Goal: Task Accomplishment & Management: Manage account settings

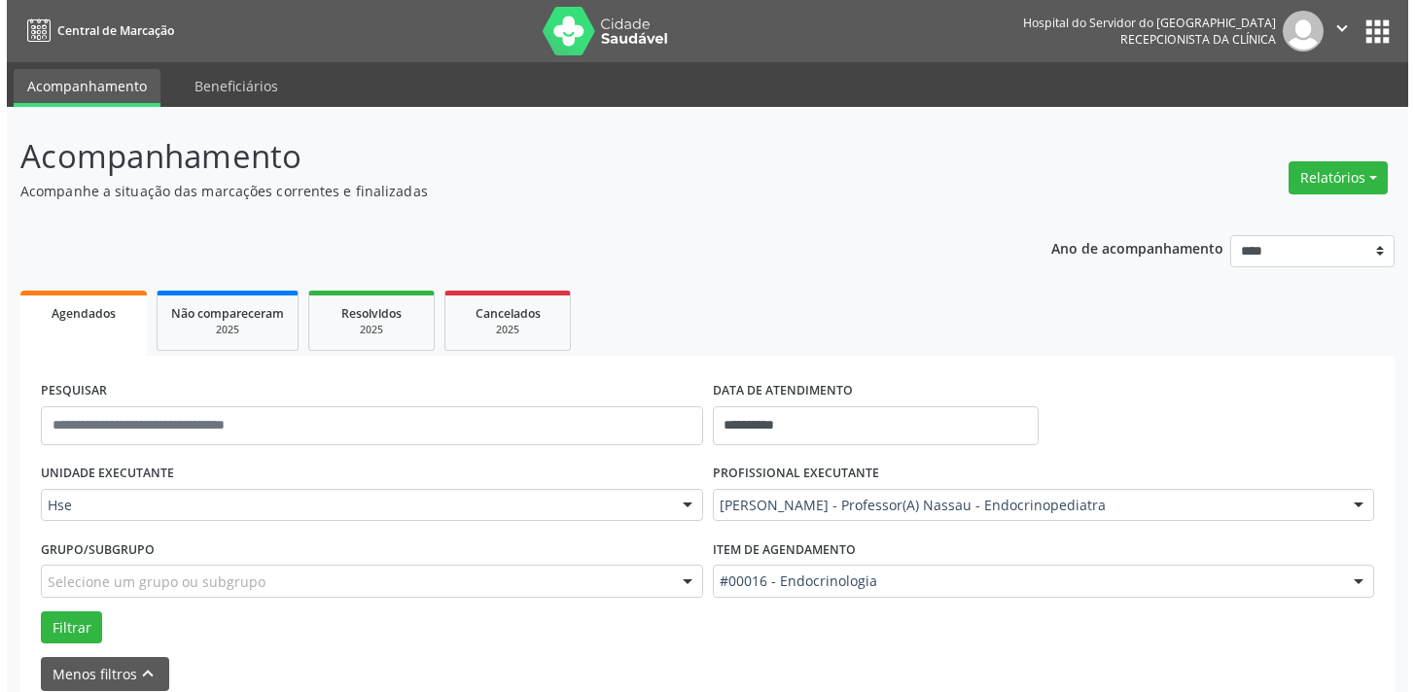
scroll to position [686, 0]
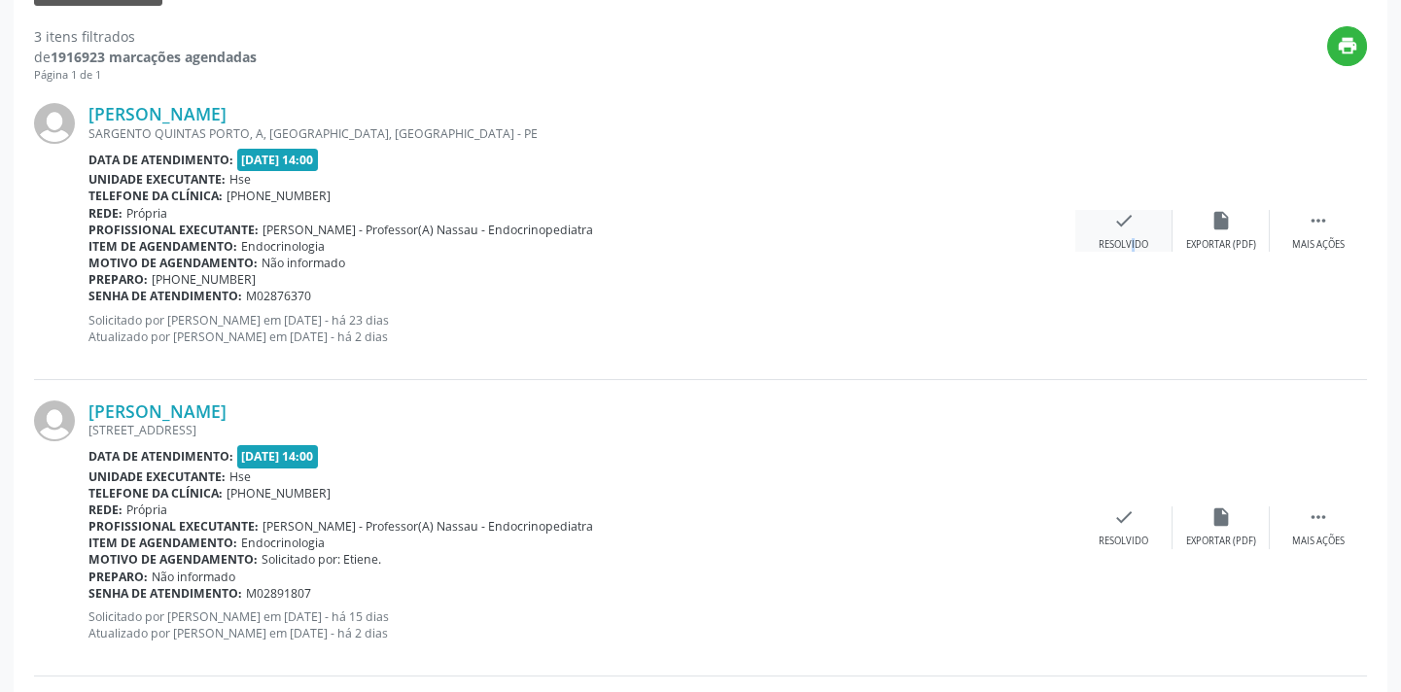
click at [1119, 242] on div "Resolvido" at bounding box center [1124, 245] width 50 height 14
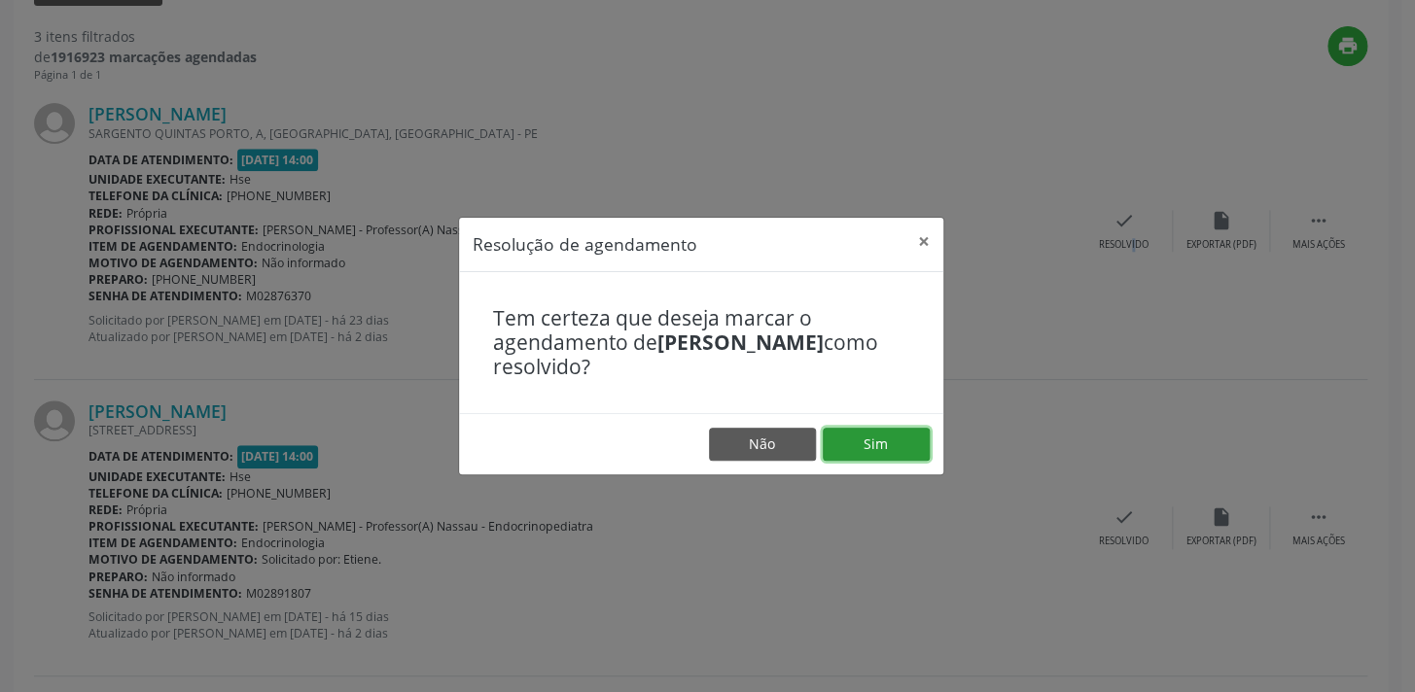
click at [860, 441] on button "Sim" at bounding box center [876, 444] width 107 height 33
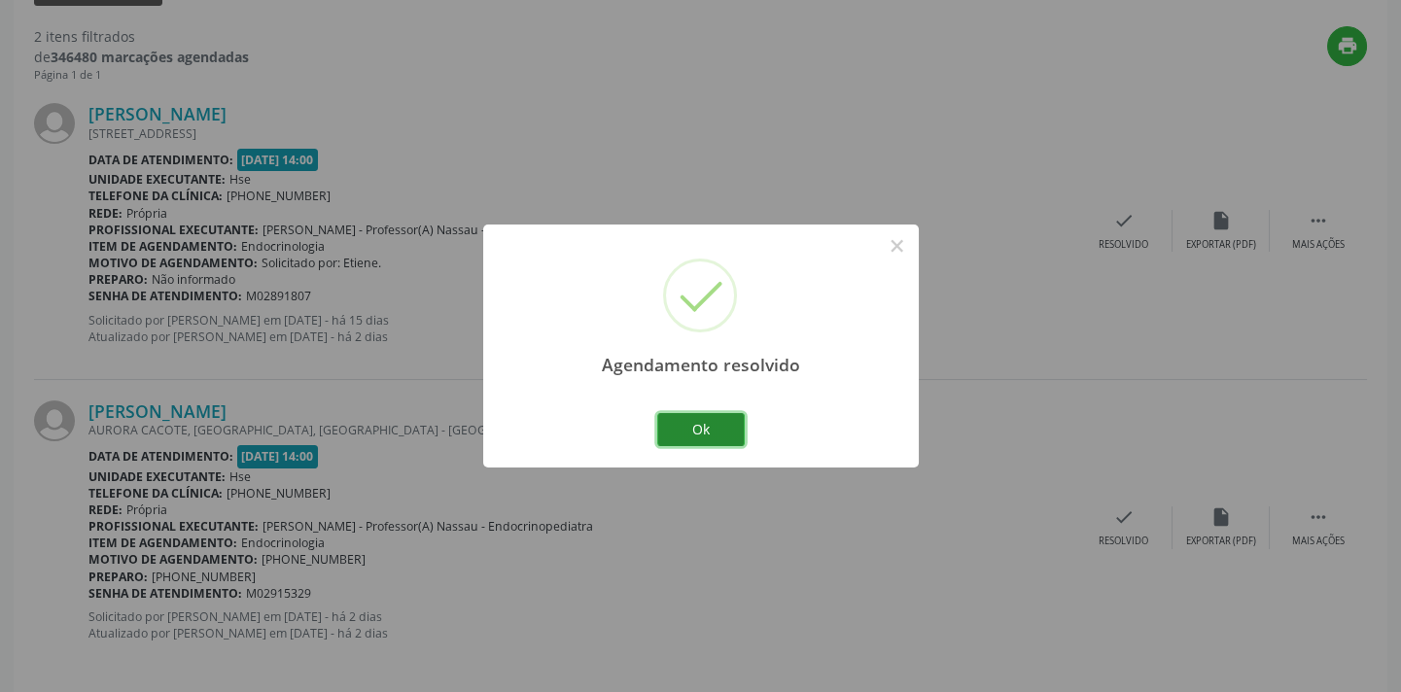
click at [687, 430] on button "Ok" at bounding box center [701, 429] width 88 height 33
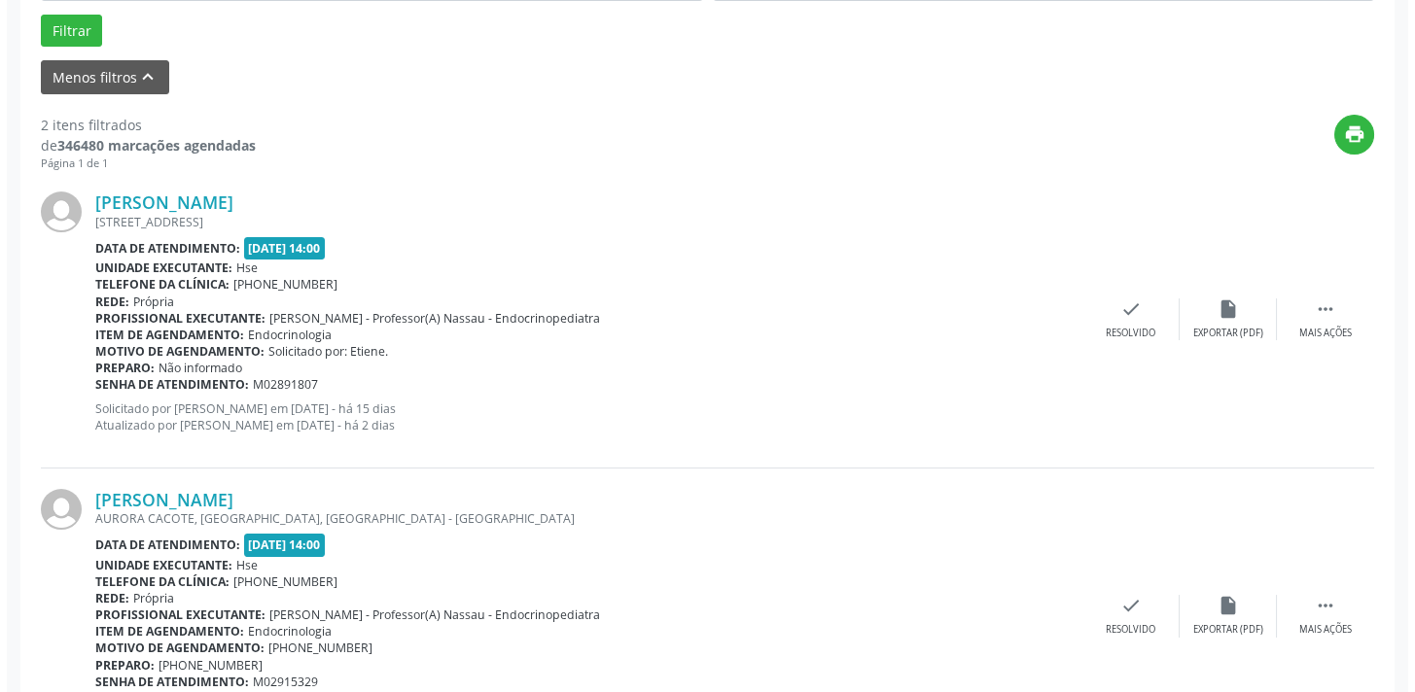
scroll to position [701, 0]
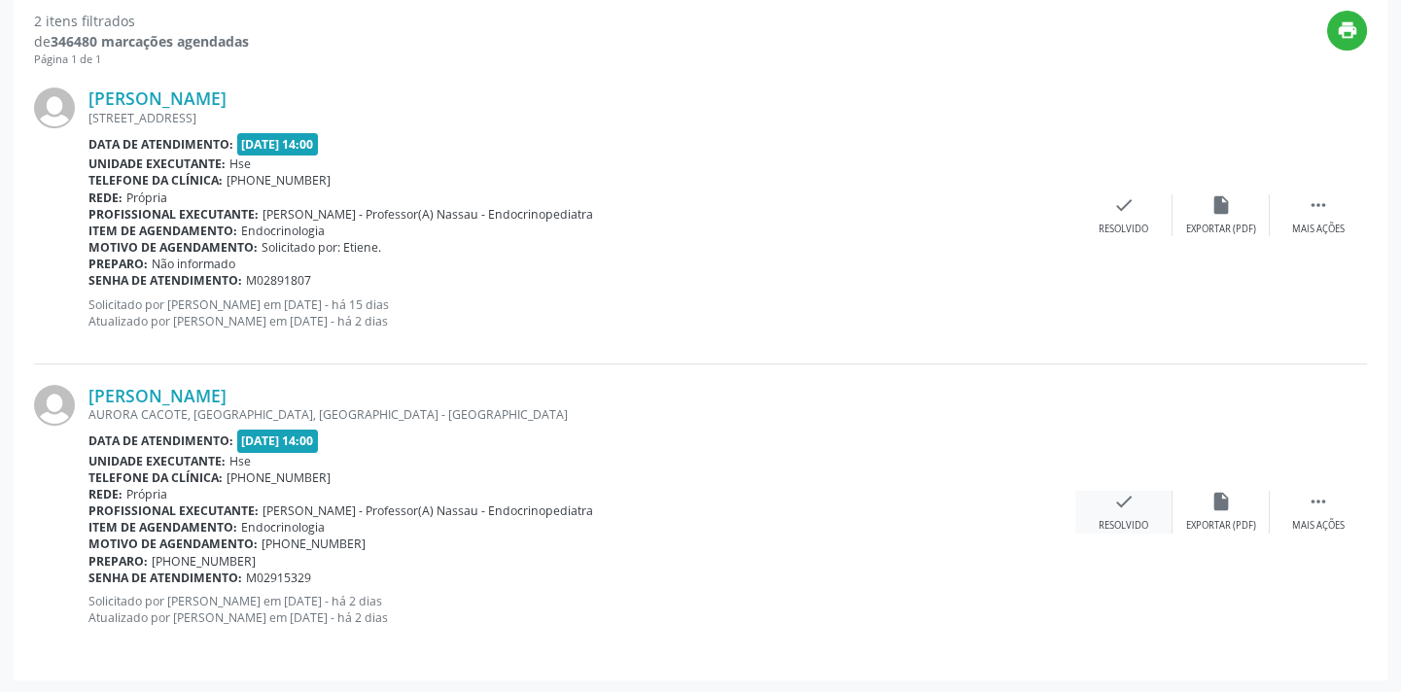
click at [1114, 511] on div "check Resolvido" at bounding box center [1124, 512] width 97 height 42
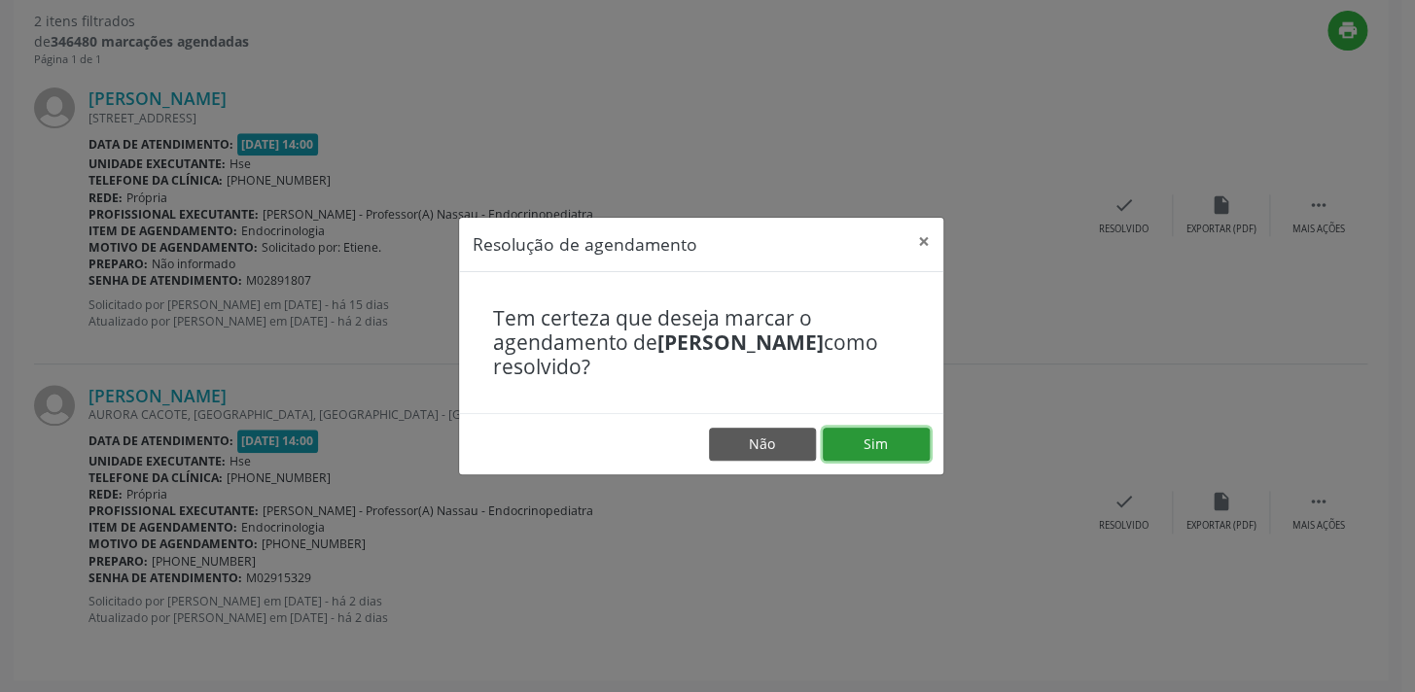
click at [890, 453] on button "Sim" at bounding box center [876, 444] width 107 height 33
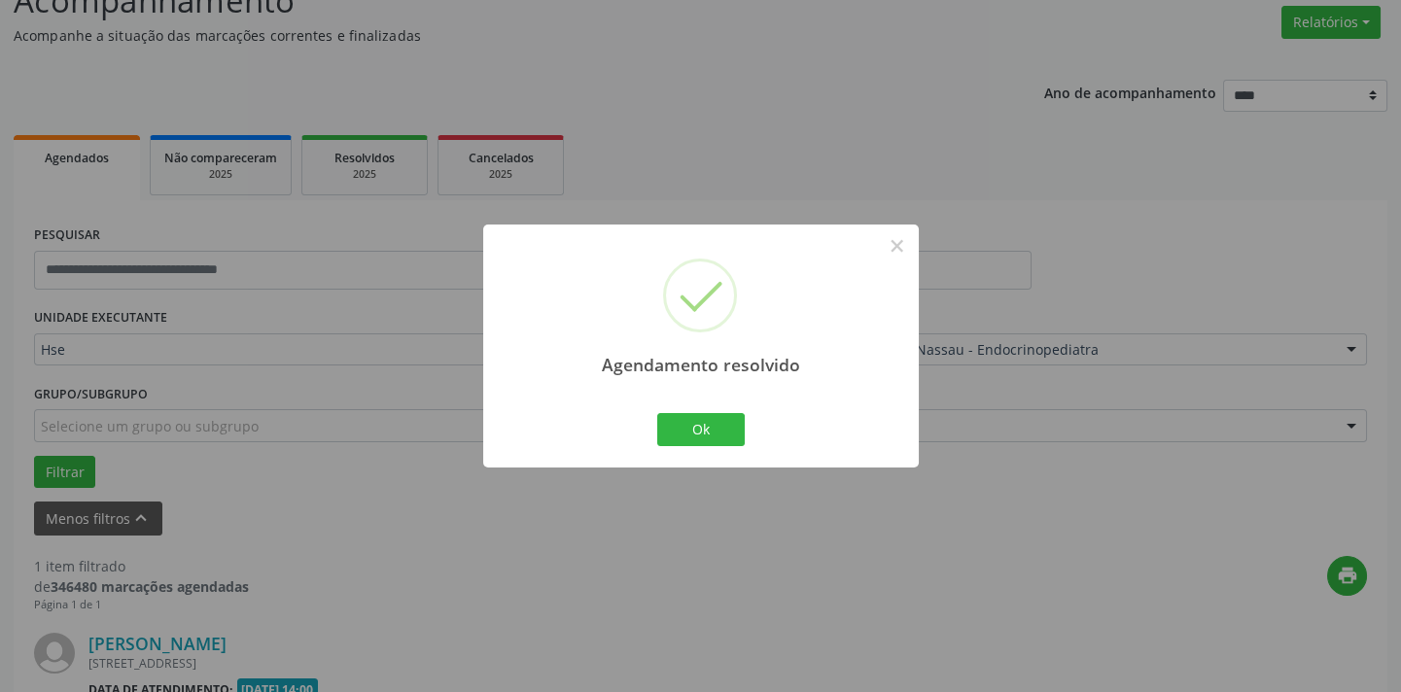
scroll to position [406, 0]
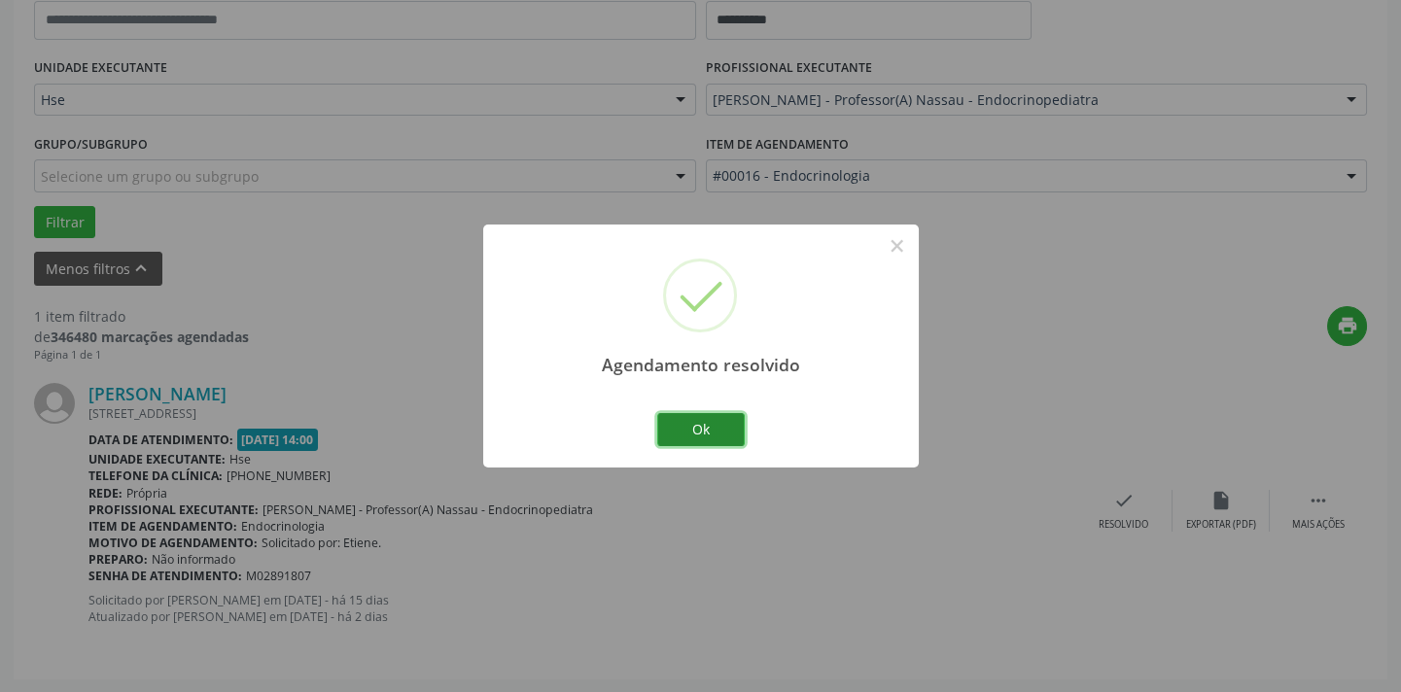
click at [694, 439] on button "Ok" at bounding box center [701, 429] width 88 height 33
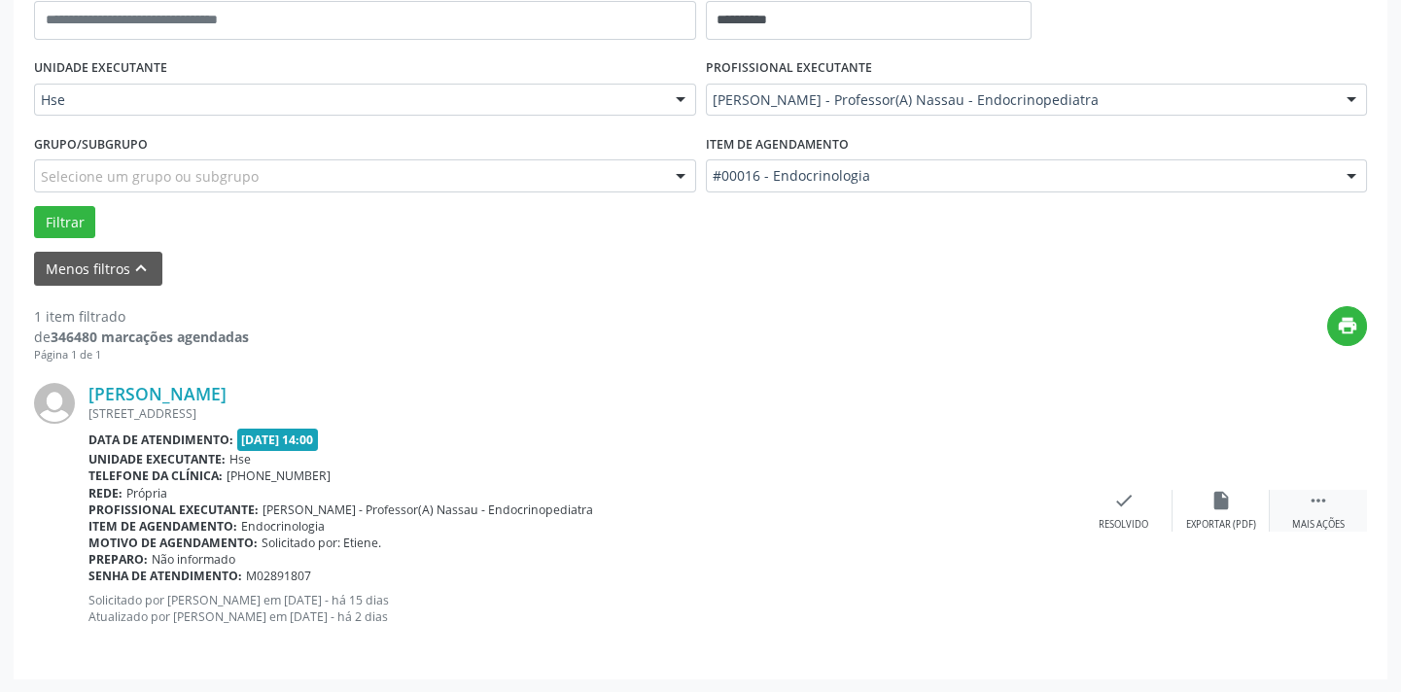
click at [1318, 504] on icon "" at bounding box center [1318, 500] width 21 height 21
click at [1222, 513] on div "alarm_off Não compareceu" at bounding box center [1221, 511] width 97 height 42
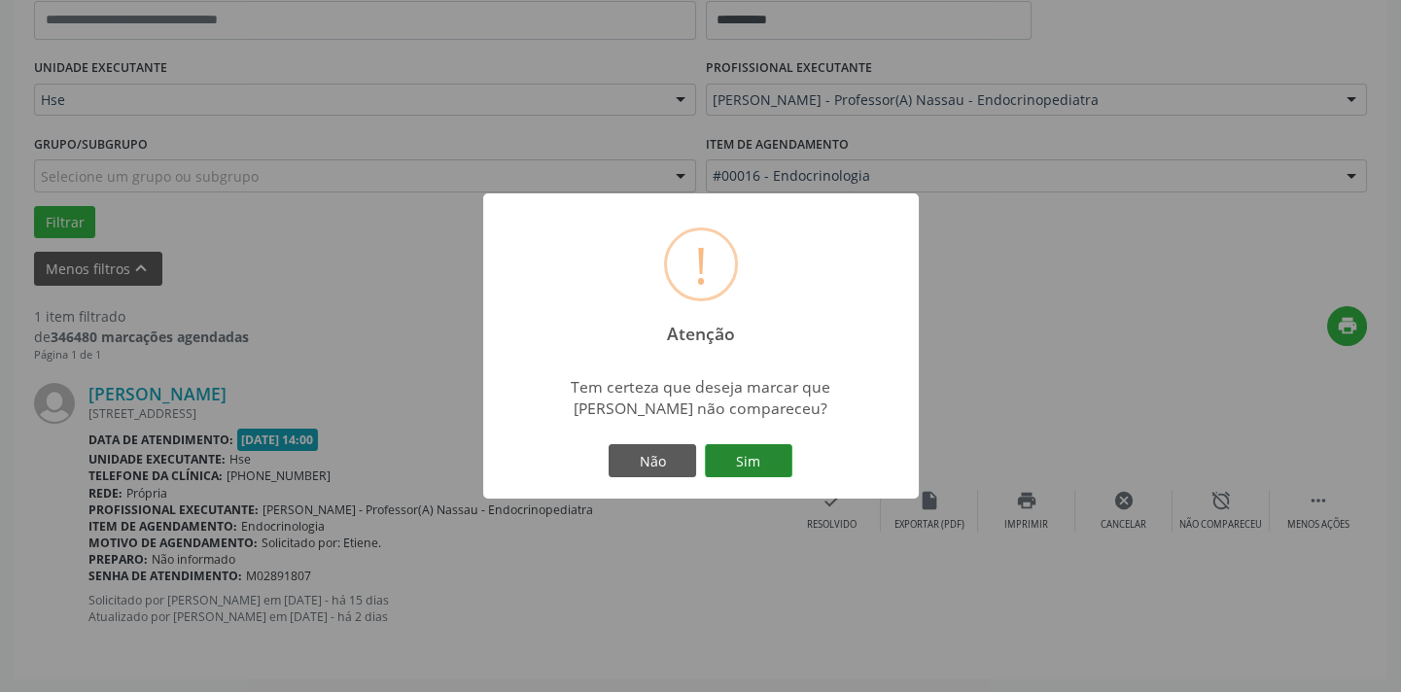
click at [751, 466] on button "Sim" at bounding box center [749, 460] width 88 height 33
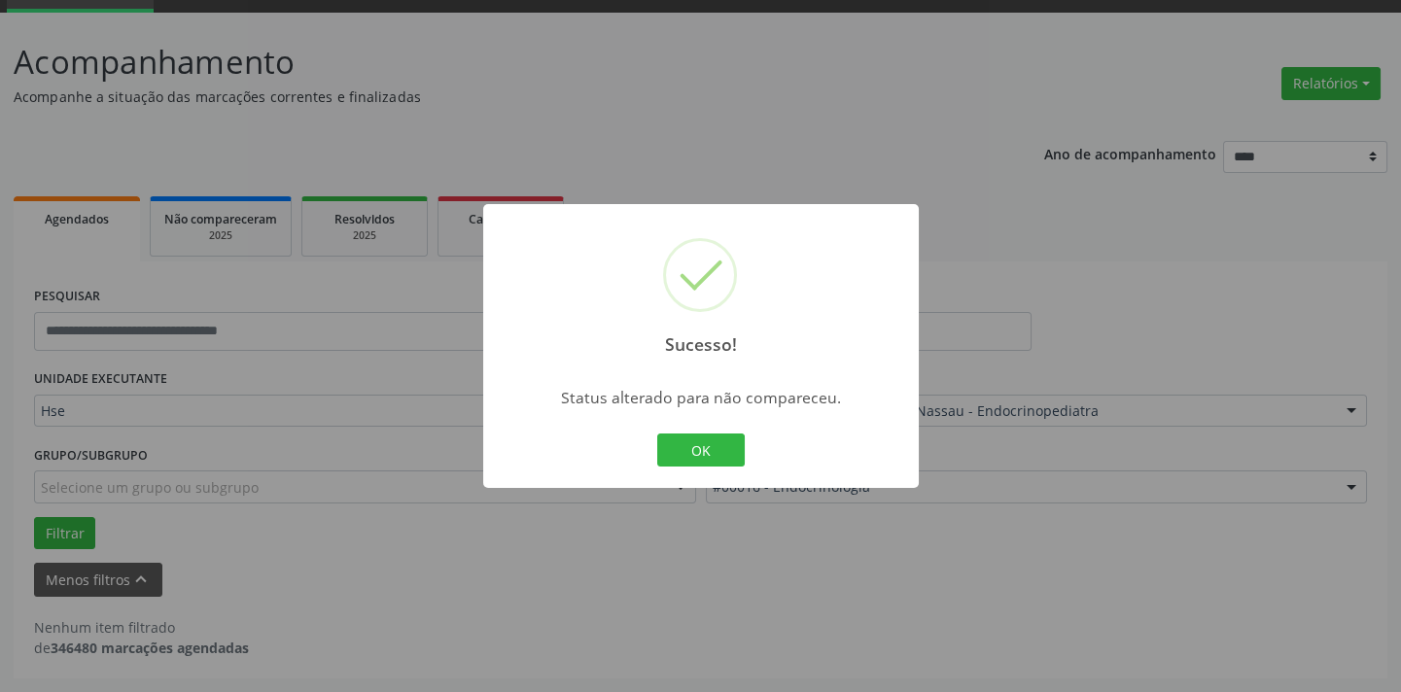
scroll to position [92, 0]
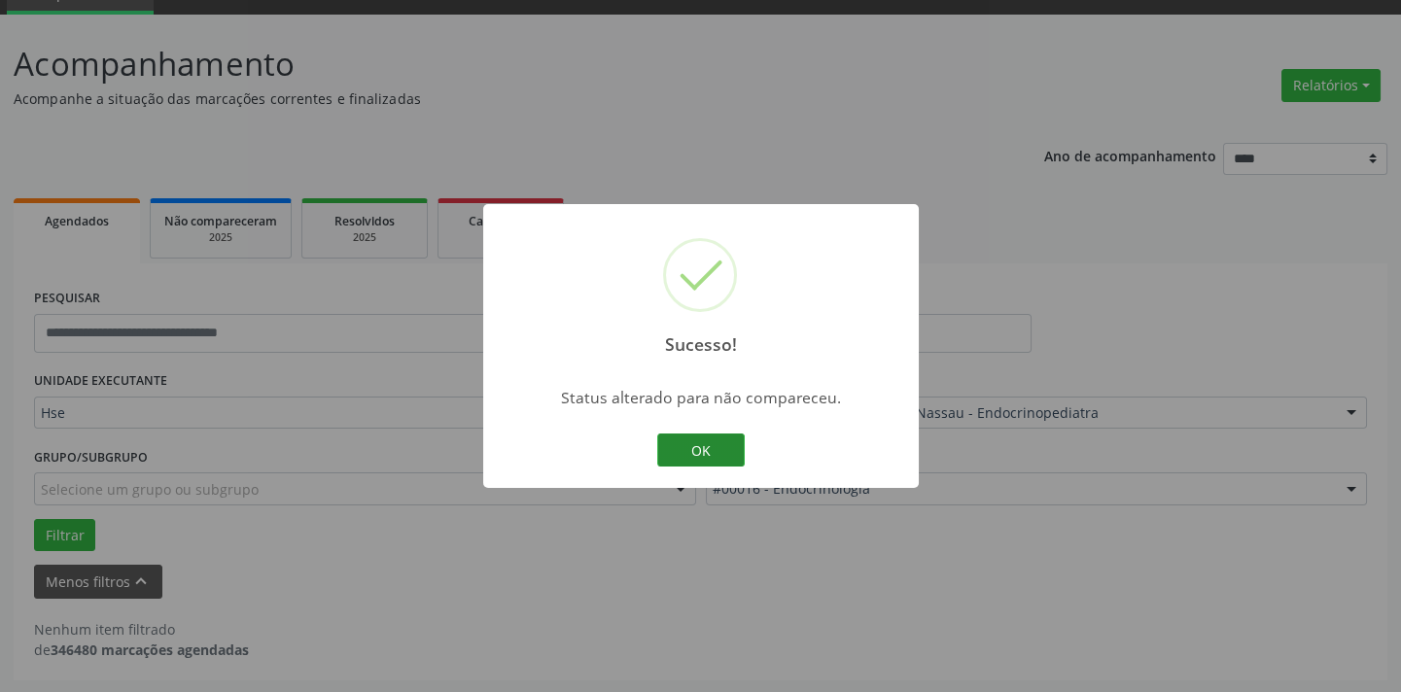
click at [693, 456] on button "OK" at bounding box center [701, 450] width 88 height 33
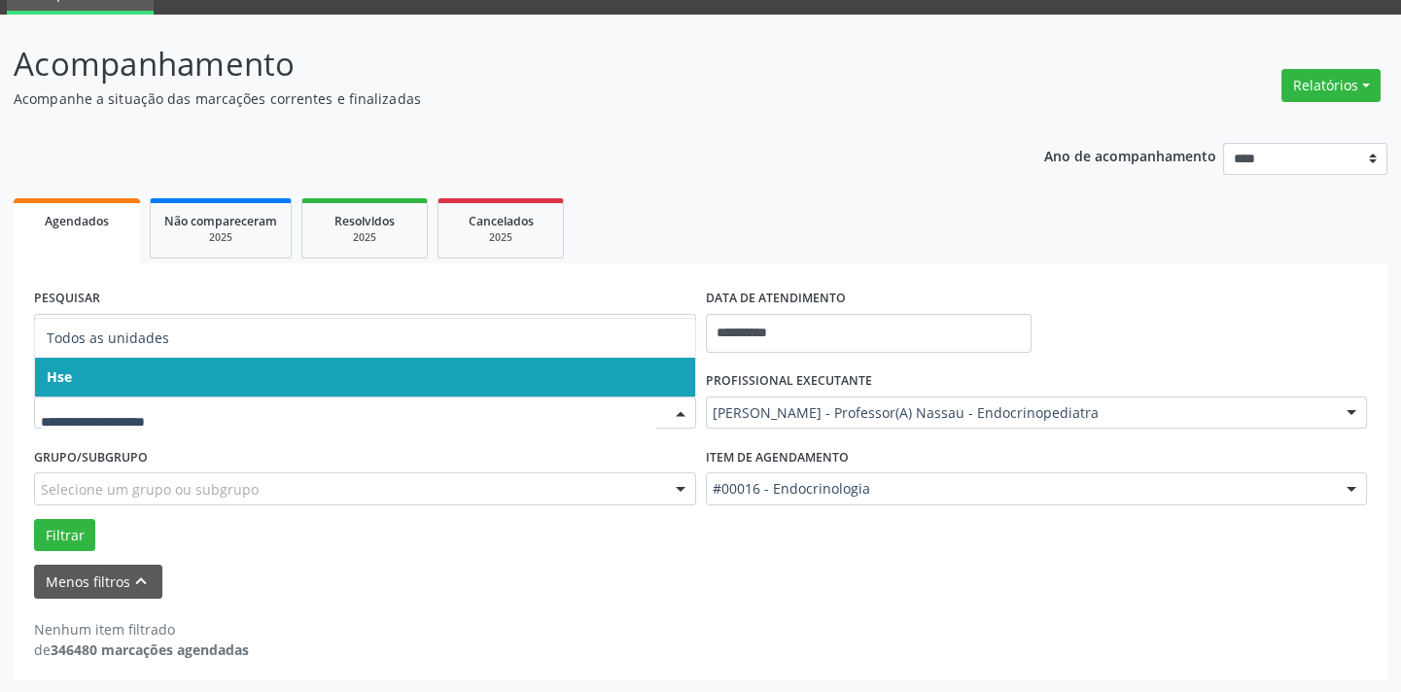
click at [94, 372] on span "Hse" at bounding box center [365, 377] width 660 height 39
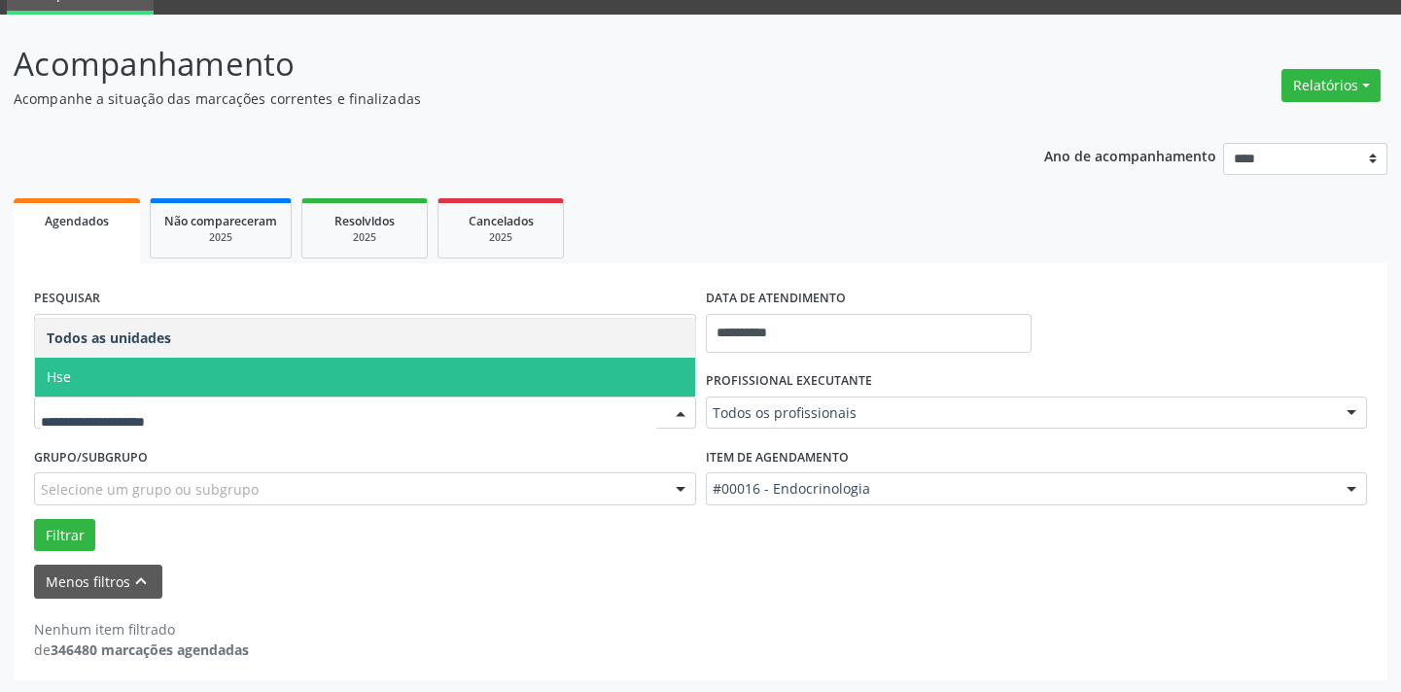
click at [103, 377] on span "Hse" at bounding box center [365, 377] width 660 height 39
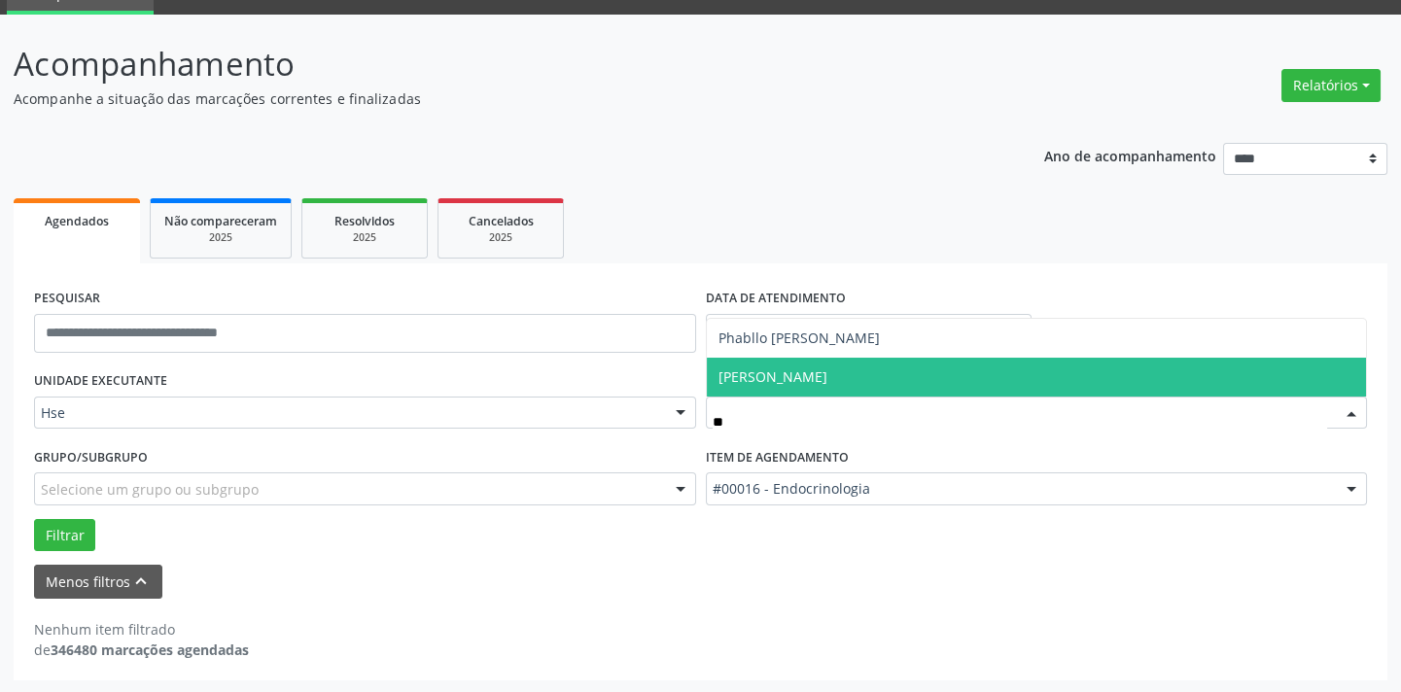
type input "***"
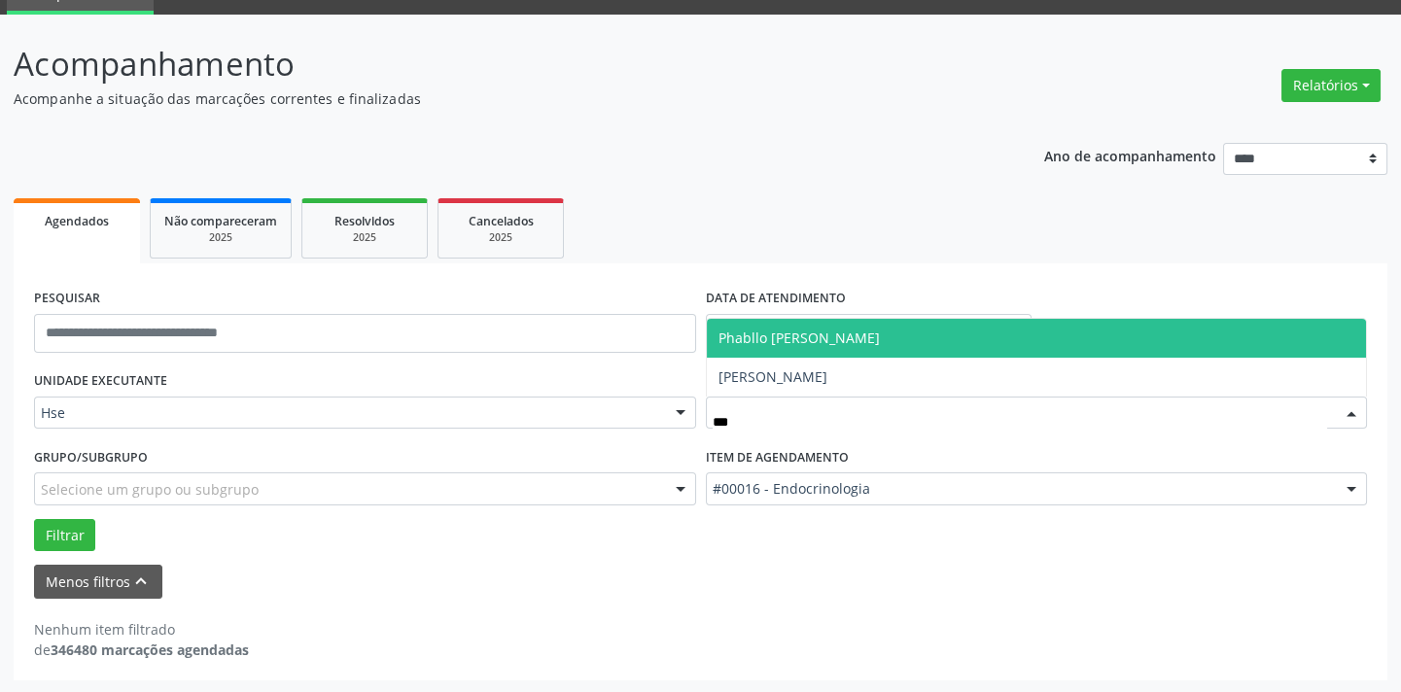
click at [880, 335] on span "Phabllo [PERSON_NAME]" at bounding box center [799, 338] width 161 height 18
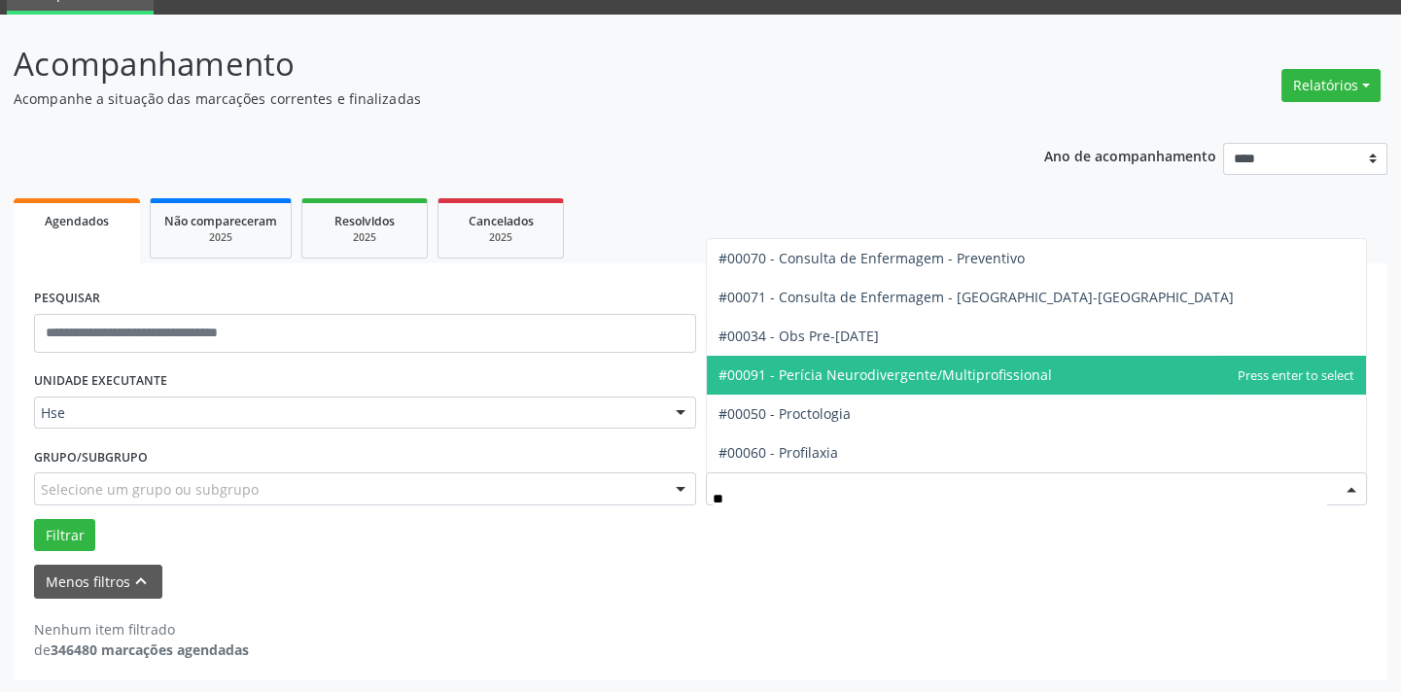
type input "***"
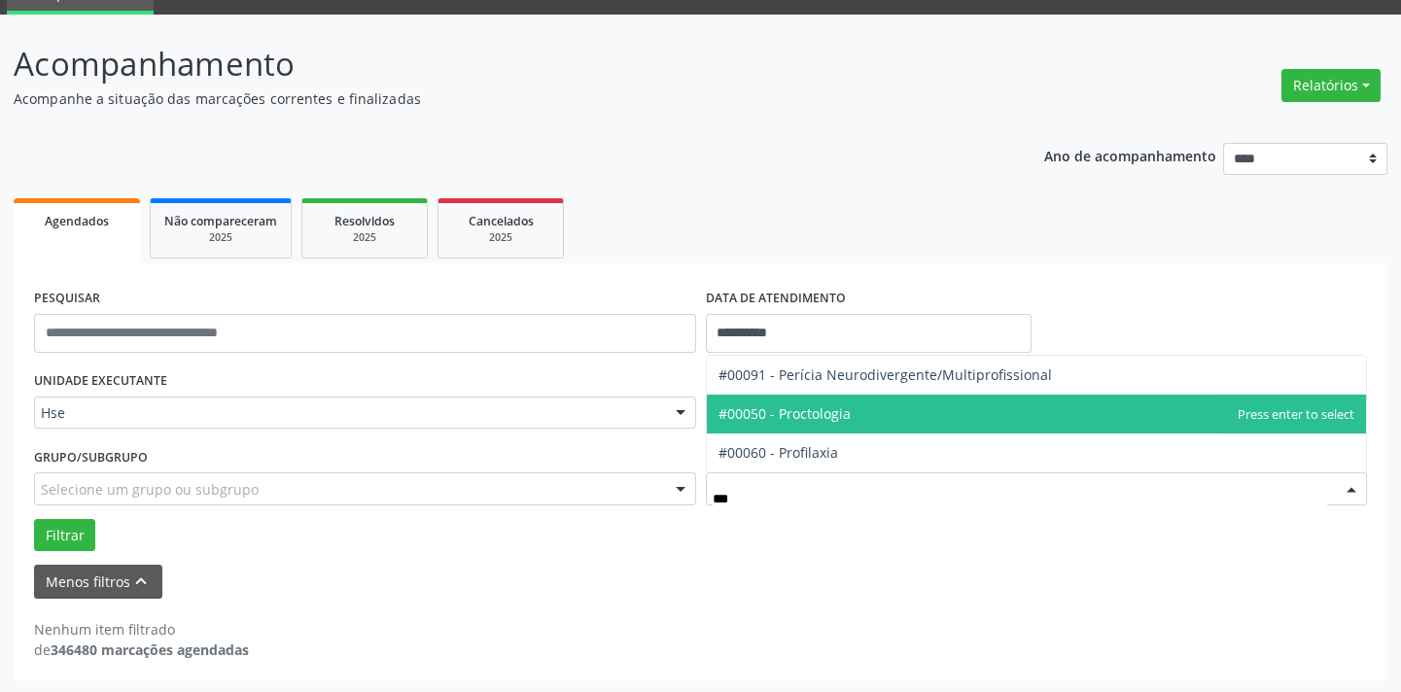
click at [894, 417] on span "#00050 - Proctologia" at bounding box center [1037, 414] width 660 height 39
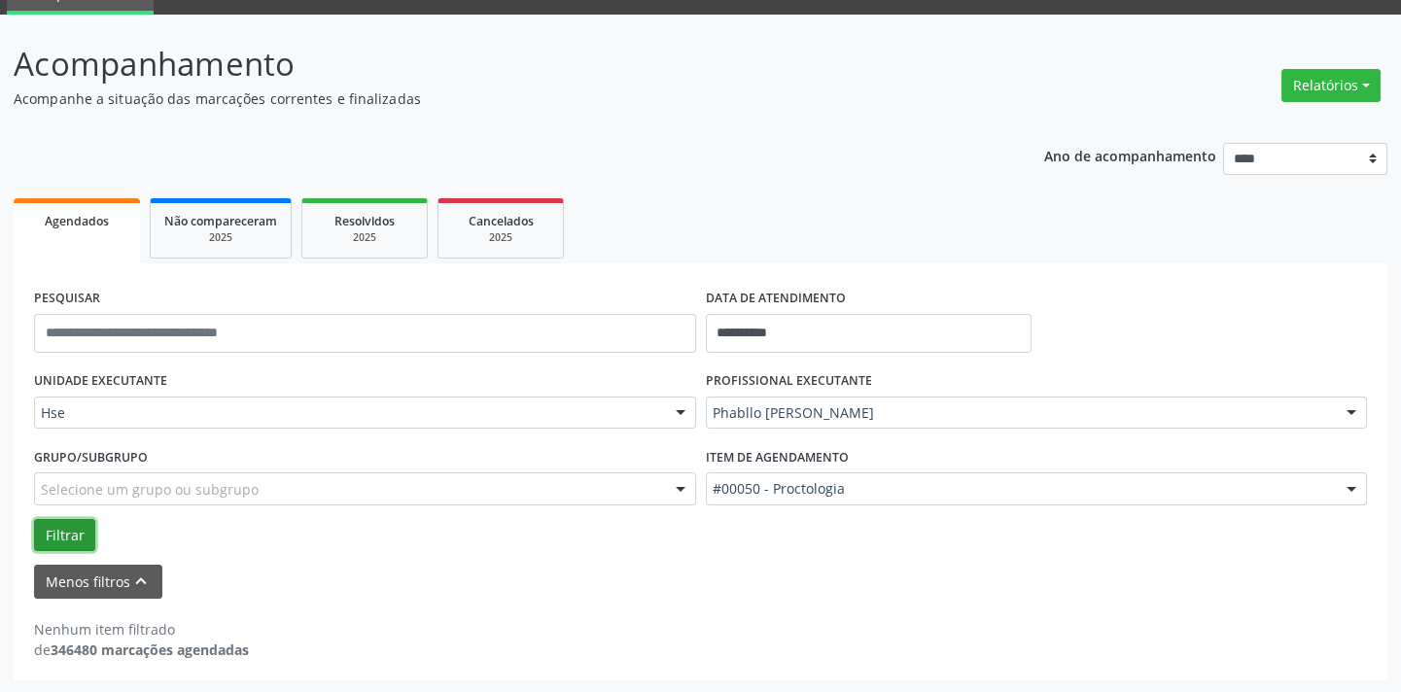
click at [64, 528] on button "Filtrar" at bounding box center [64, 535] width 61 height 33
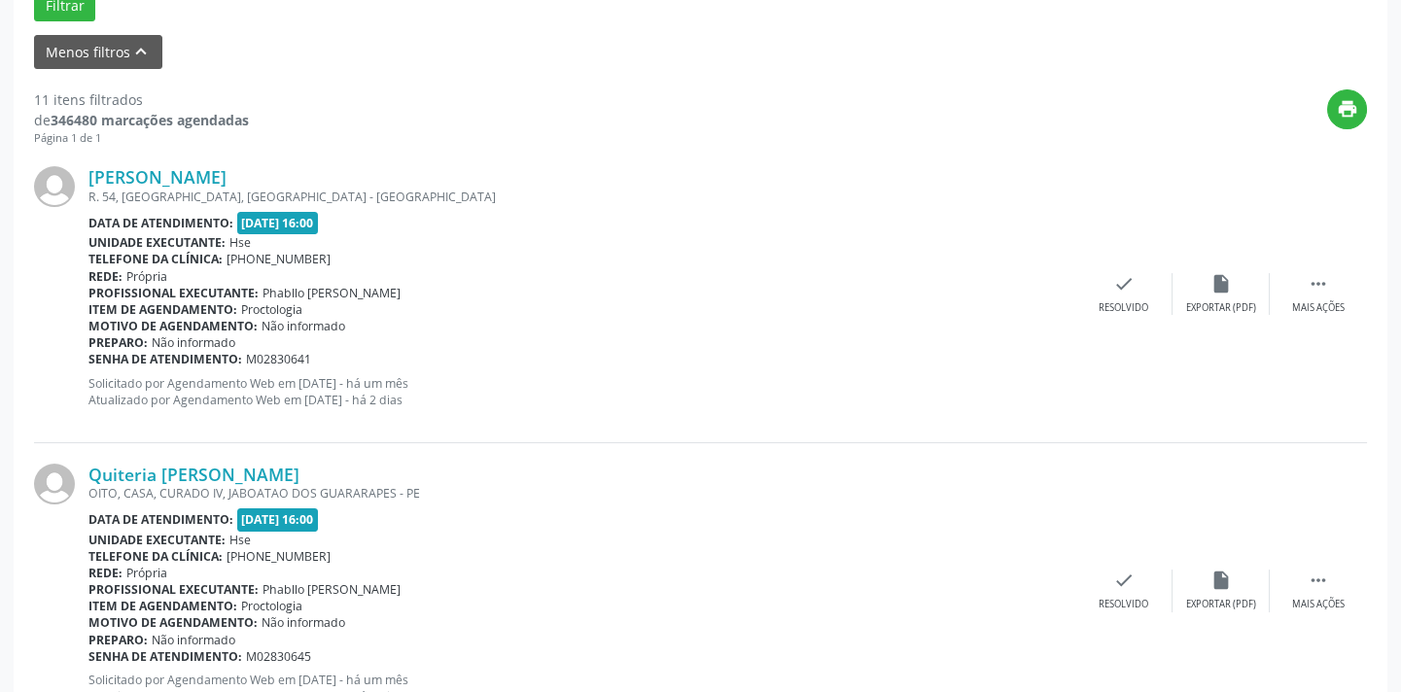
scroll to position [711, 0]
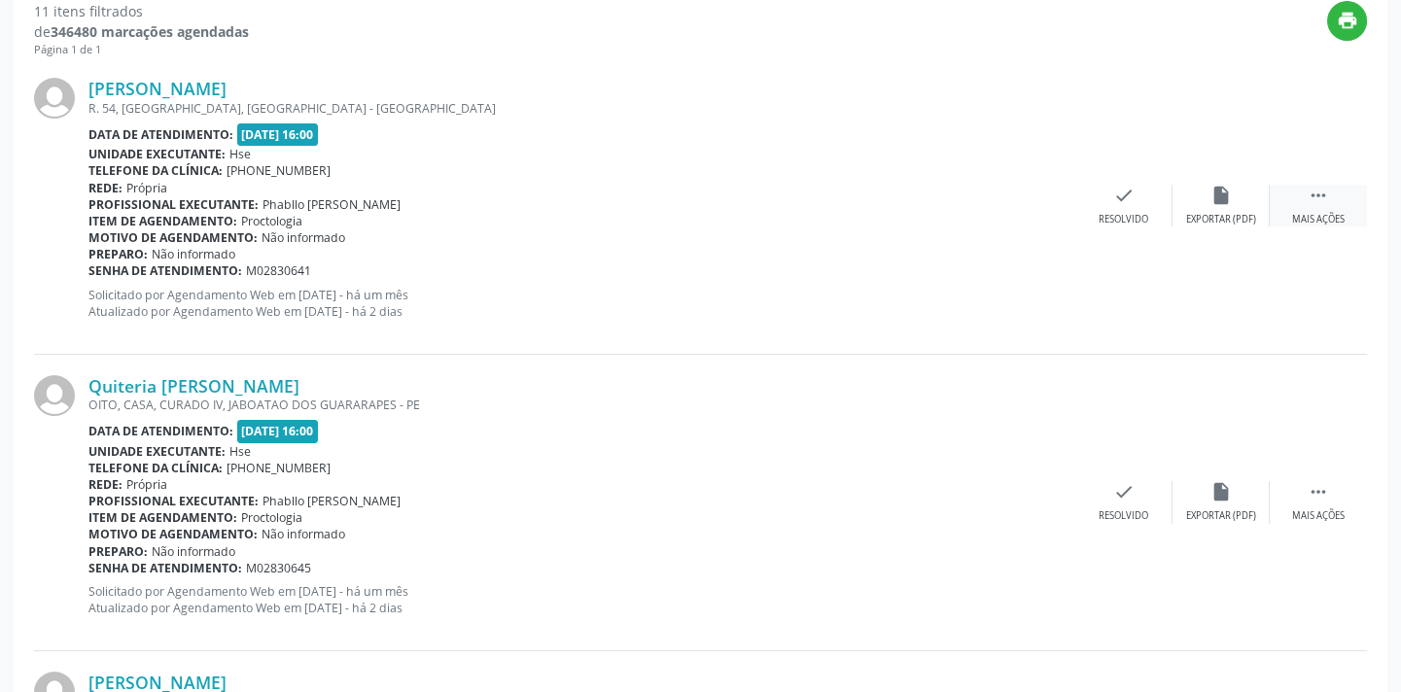
click at [1322, 203] on icon "" at bounding box center [1318, 195] width 21 height 21
click at [1212, 204] on icon "alarm_off" at bounding box center [1221, 195] width 21 height 21
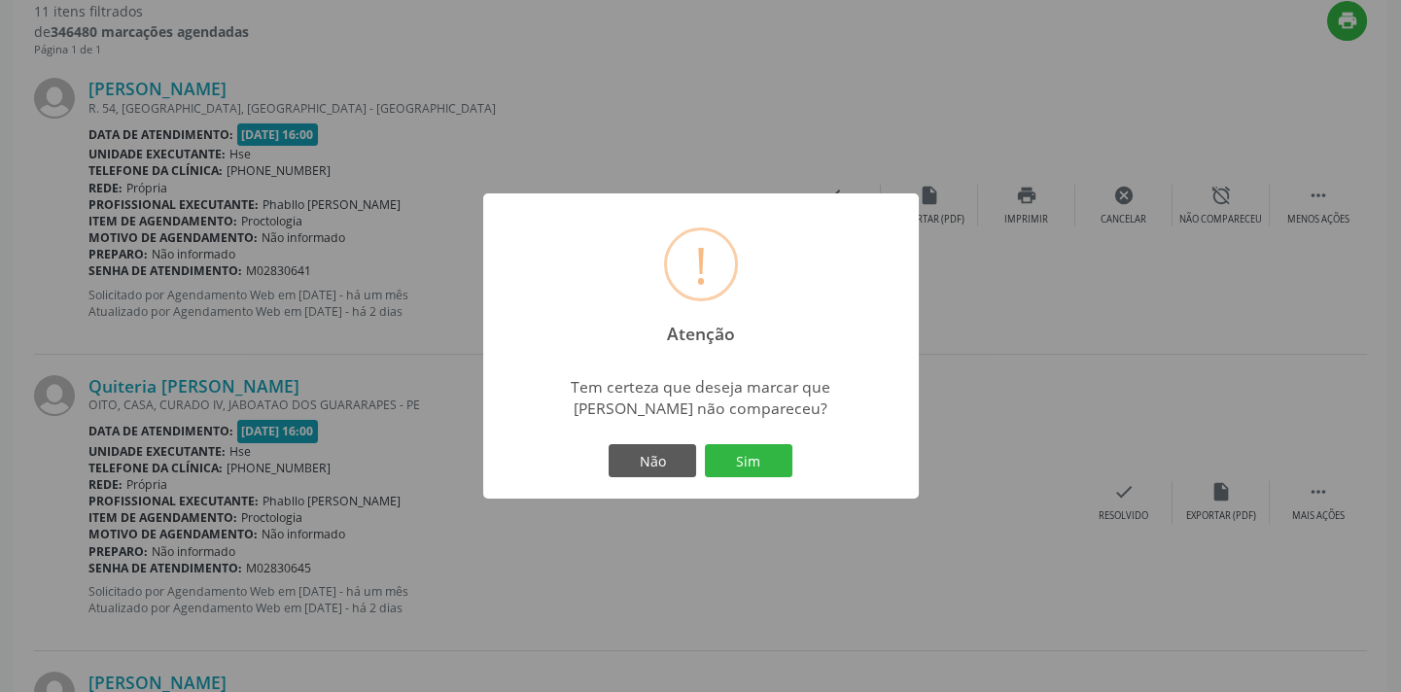
click at [743, 479] on div "Não Sim" at bounding box center [701, 461] width 193 height 41
click at [744, 462] on button "Sim" at bounding box center [749, 460] width 88 height 33
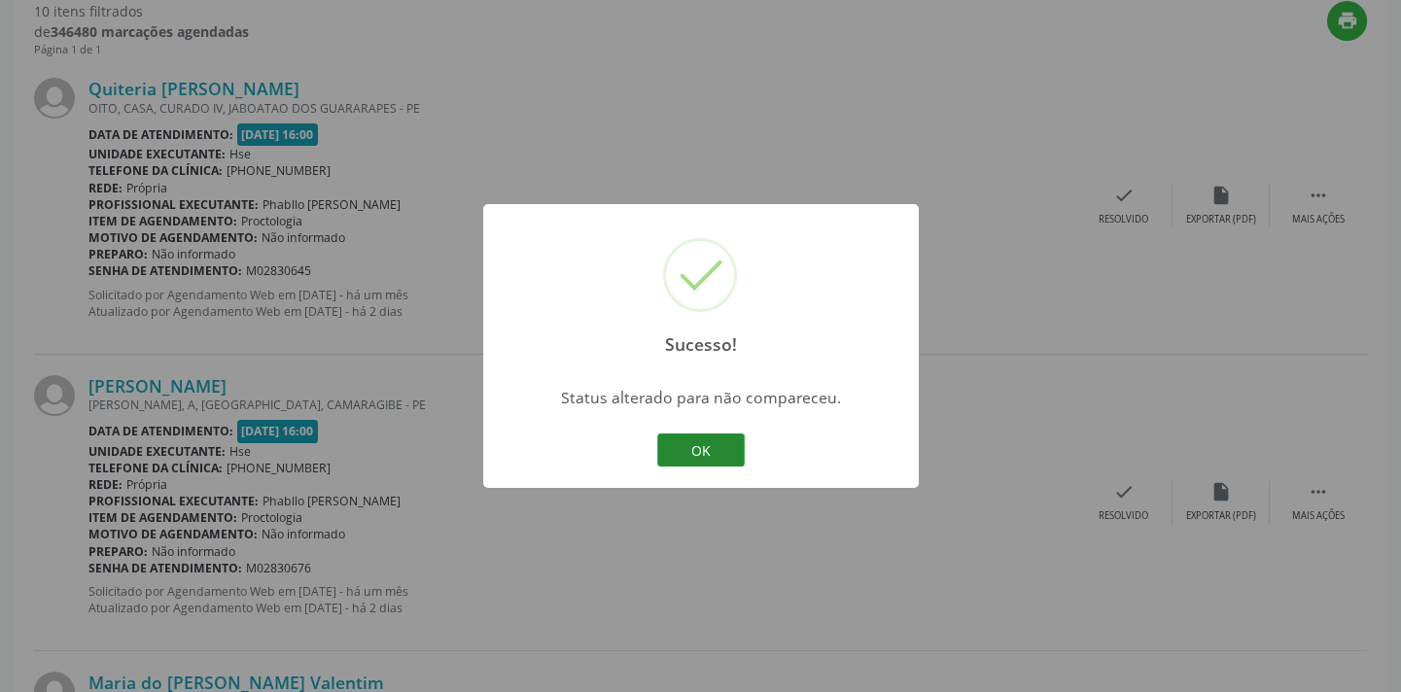
click at [710, 455] on button "OK" at bounding box center [701, 450] width 88 height 33
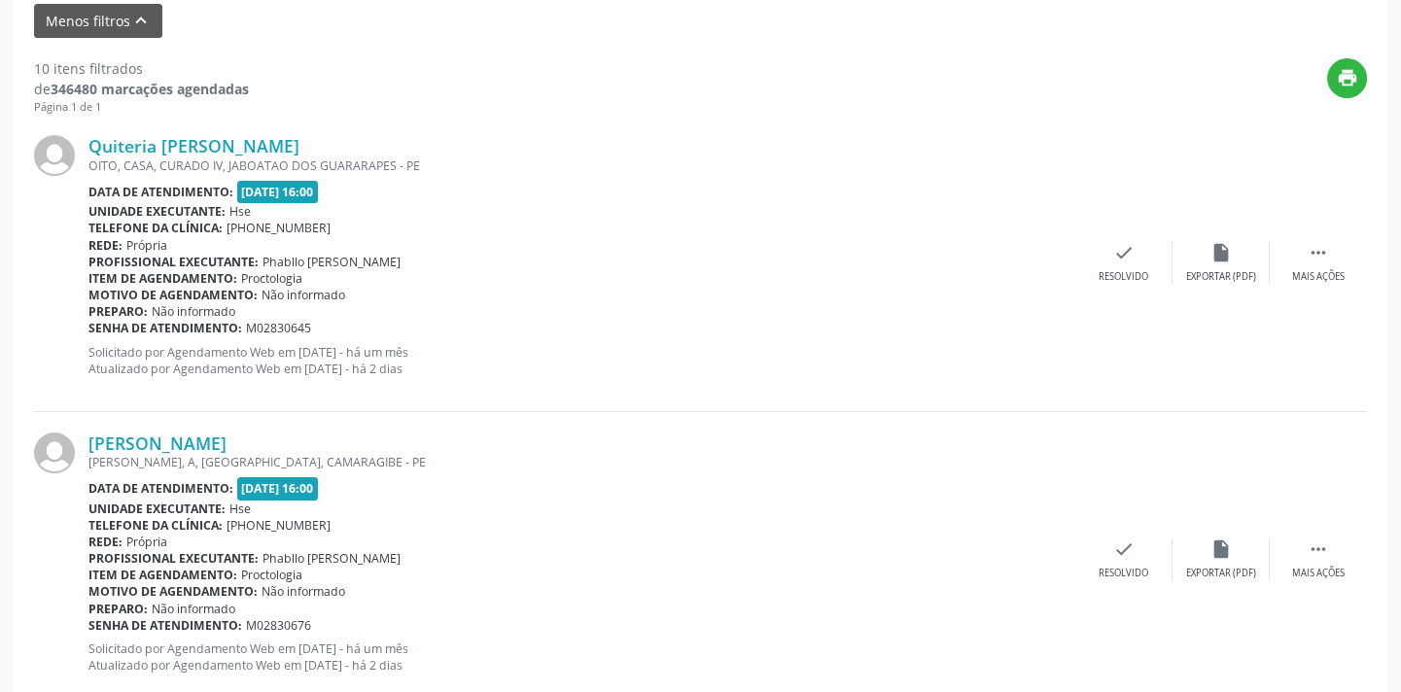
scroll to position [622, 0]
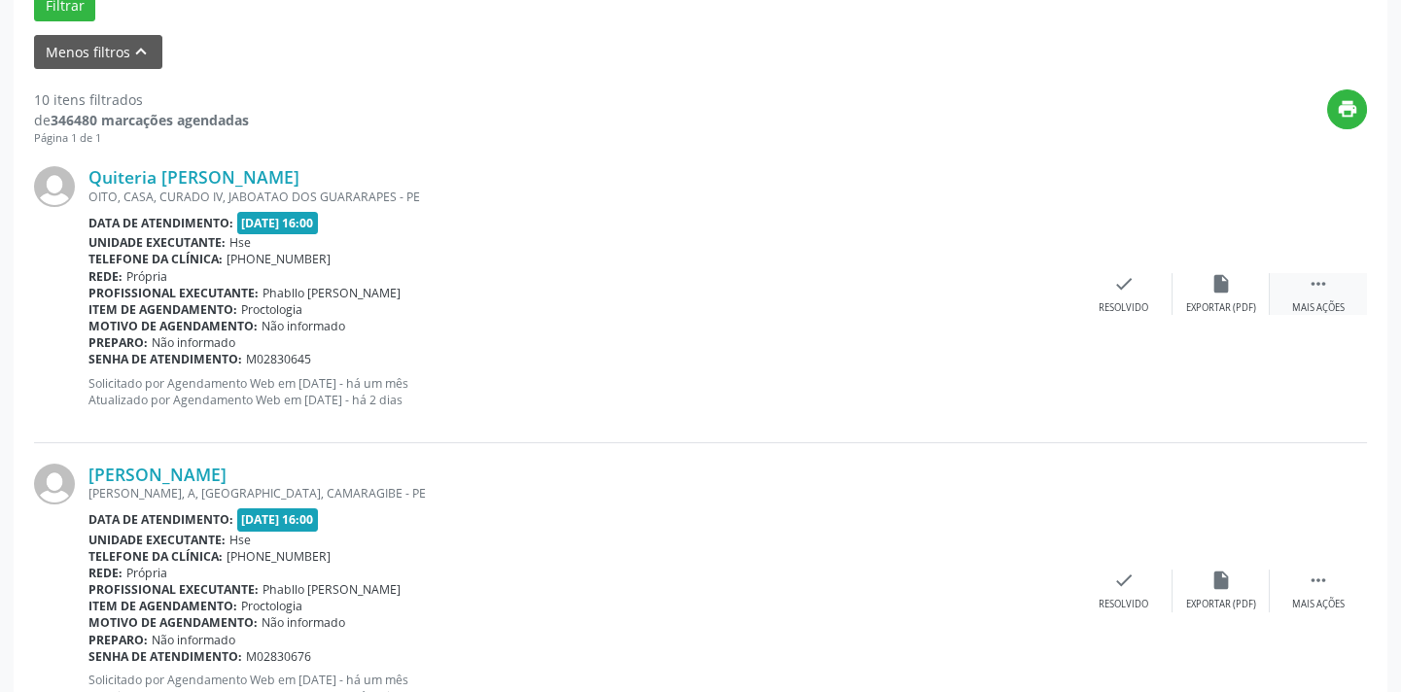
click at [1308, 301] on div "Mais ações" at bounding box center [1318, 308] width 53 height 14
click at [1201, 295] on div "alarm_off Não compareceu" at bounding box center [1221, 294] width 97 height 42
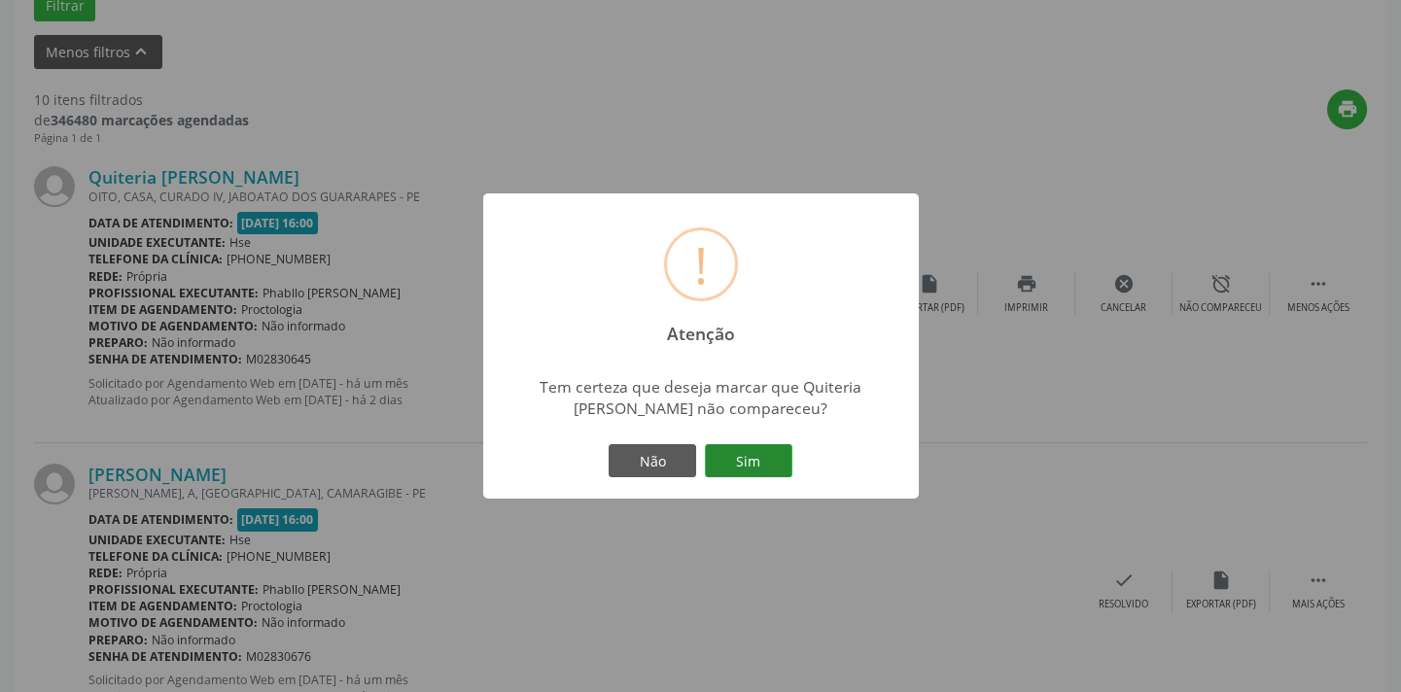
click at [759, 464] on button "Sim" at bounding box center [749, 460] width 88 height 33
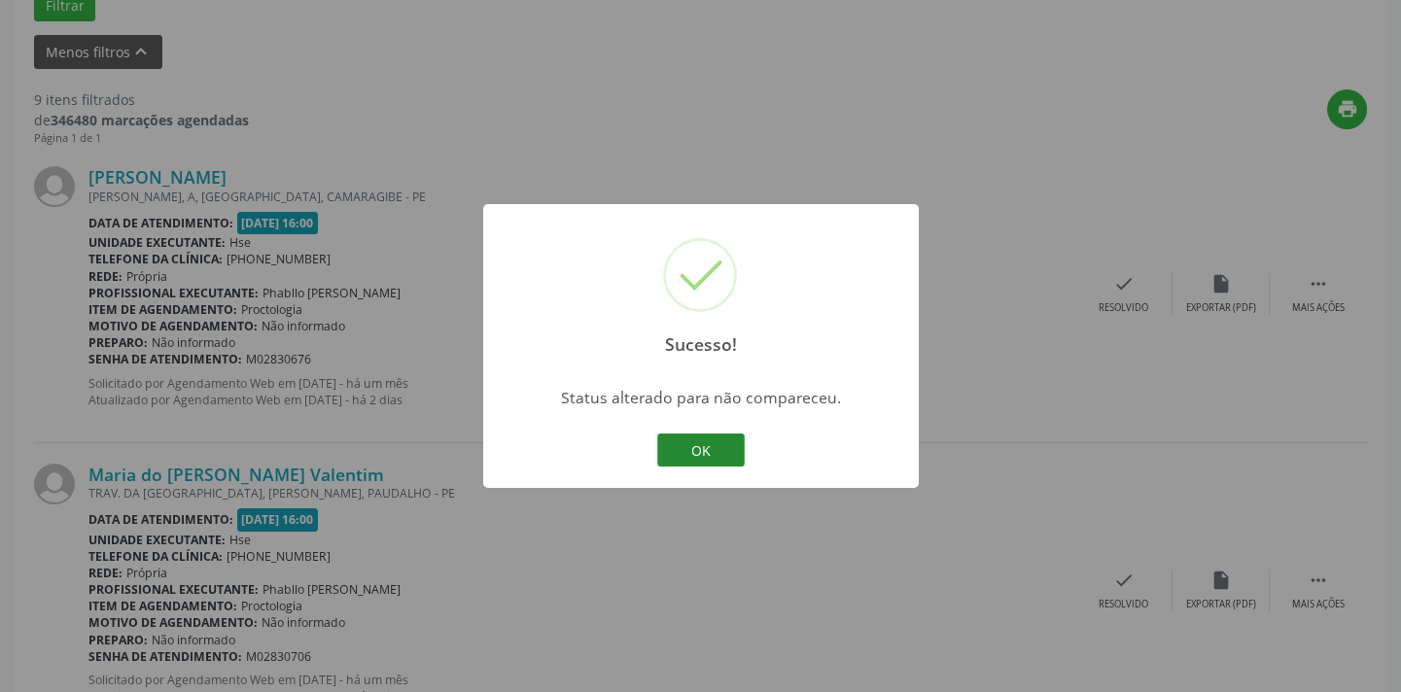
click at [724, 449] on button "OK" at bounding box center [701, 450] width 88 height 33
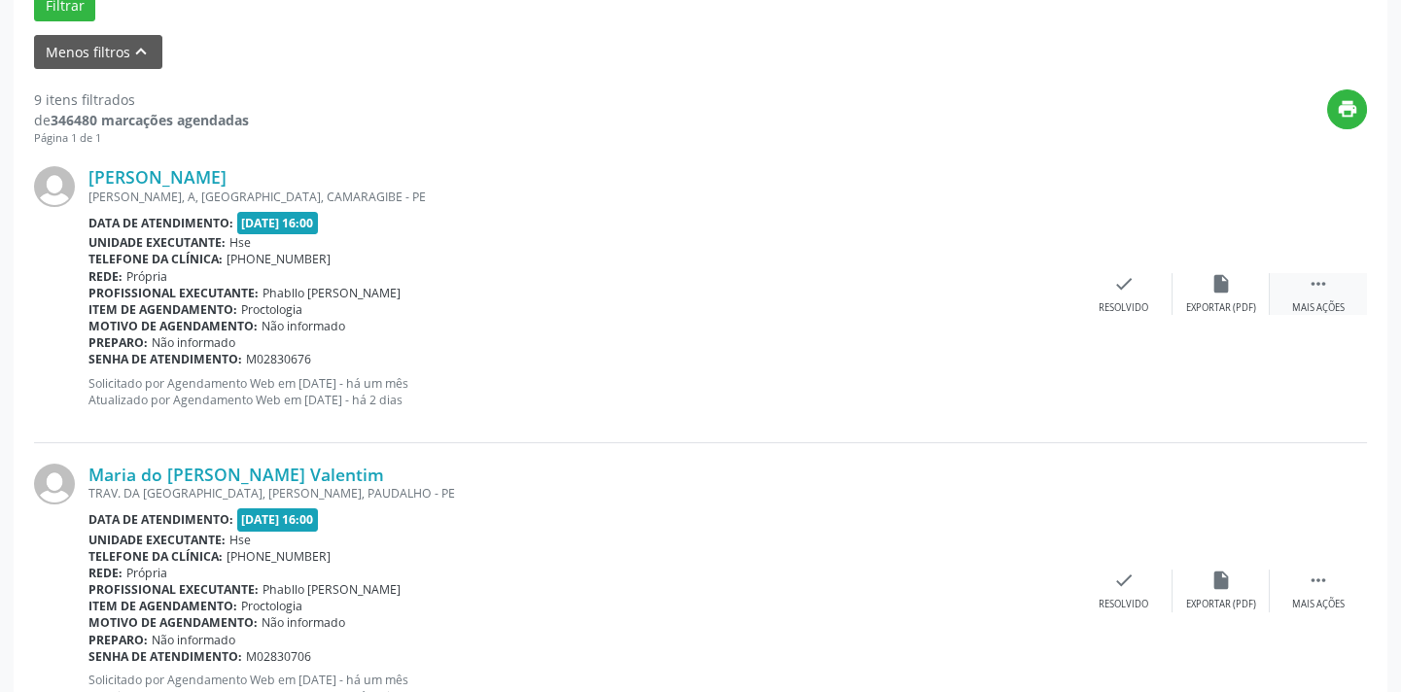
click at [1311, 301] on div "Mais ações" at bounding box center [1318, 308] width 53 height 14
click at [1228, 297] on div "alarm_off Não compareceu" at bounding box center [1221, 294] width 97 height 42
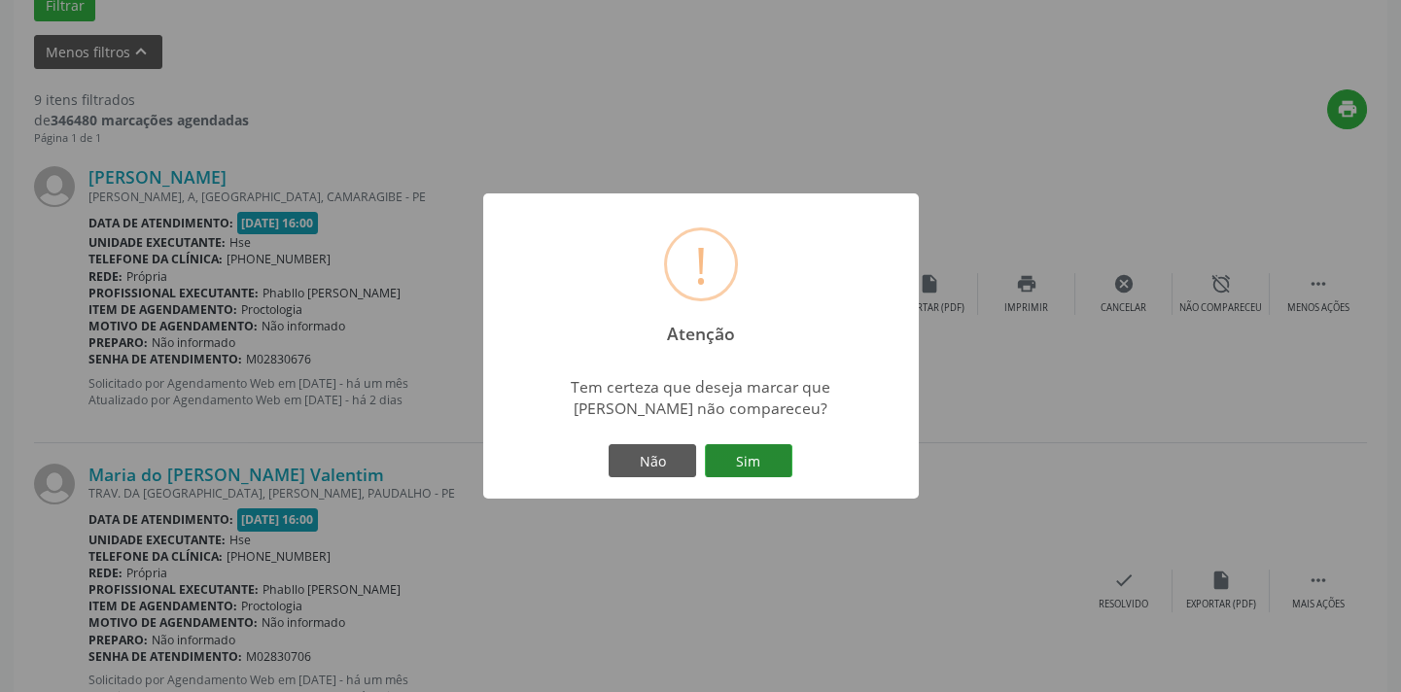
click at [756, 459] on button "Sim" at bounding box center [749, 460] width 88 height 33
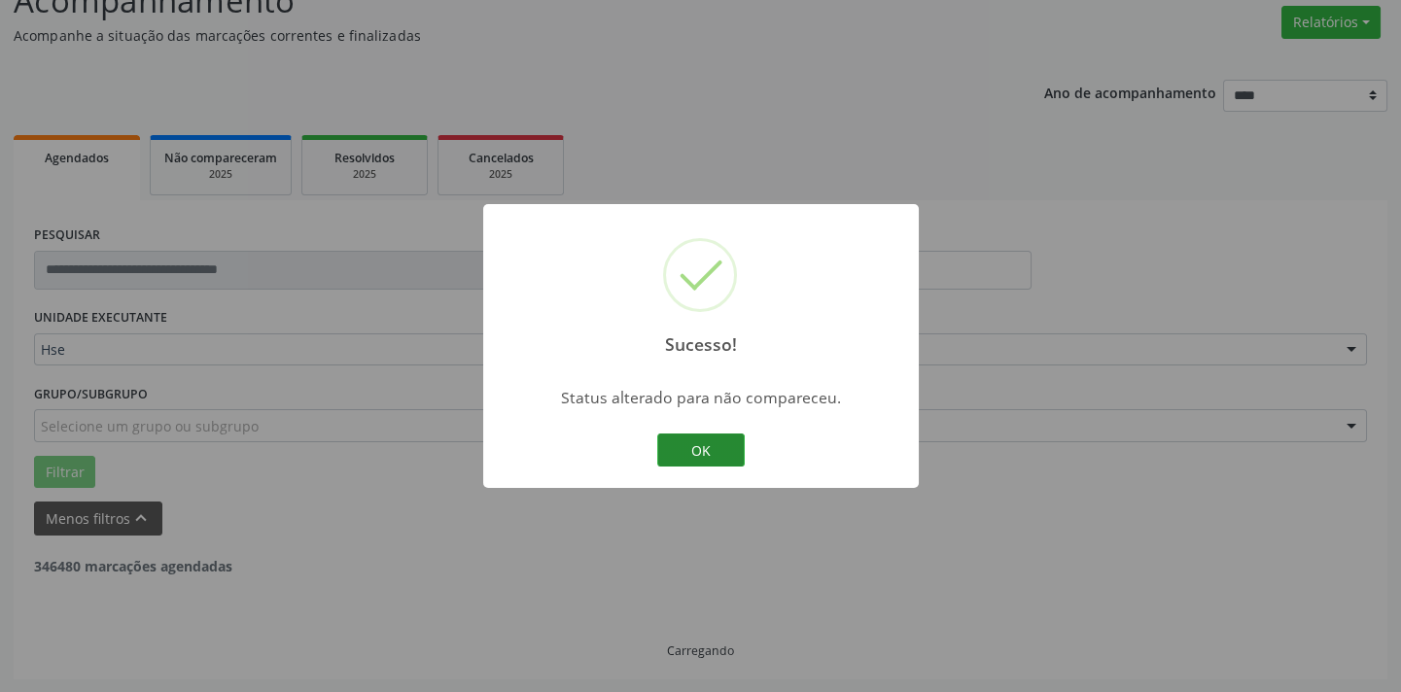
click at [724, 453] on button "OK" at bounding box center [701, 450] width 88 height 33
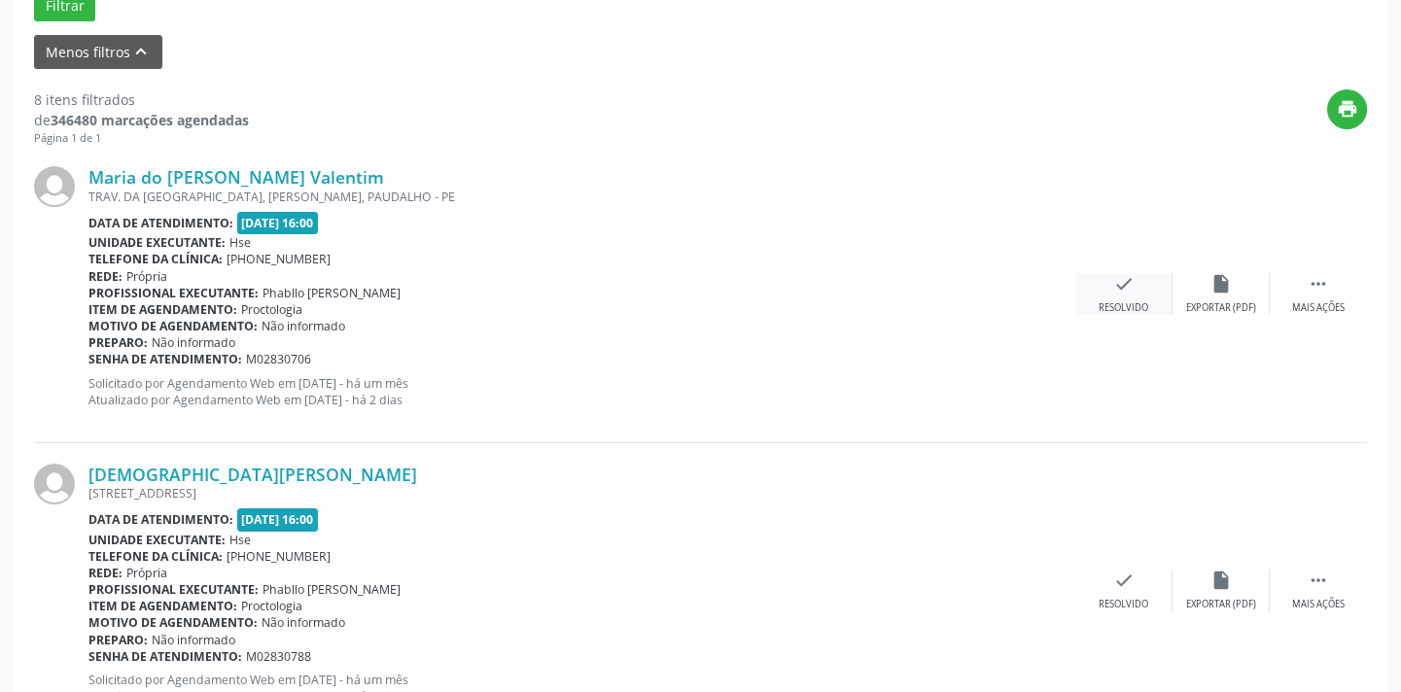
click at [1137, 302] on div "Resolvido" at bounding box center [1124, 308] width 50 height 14
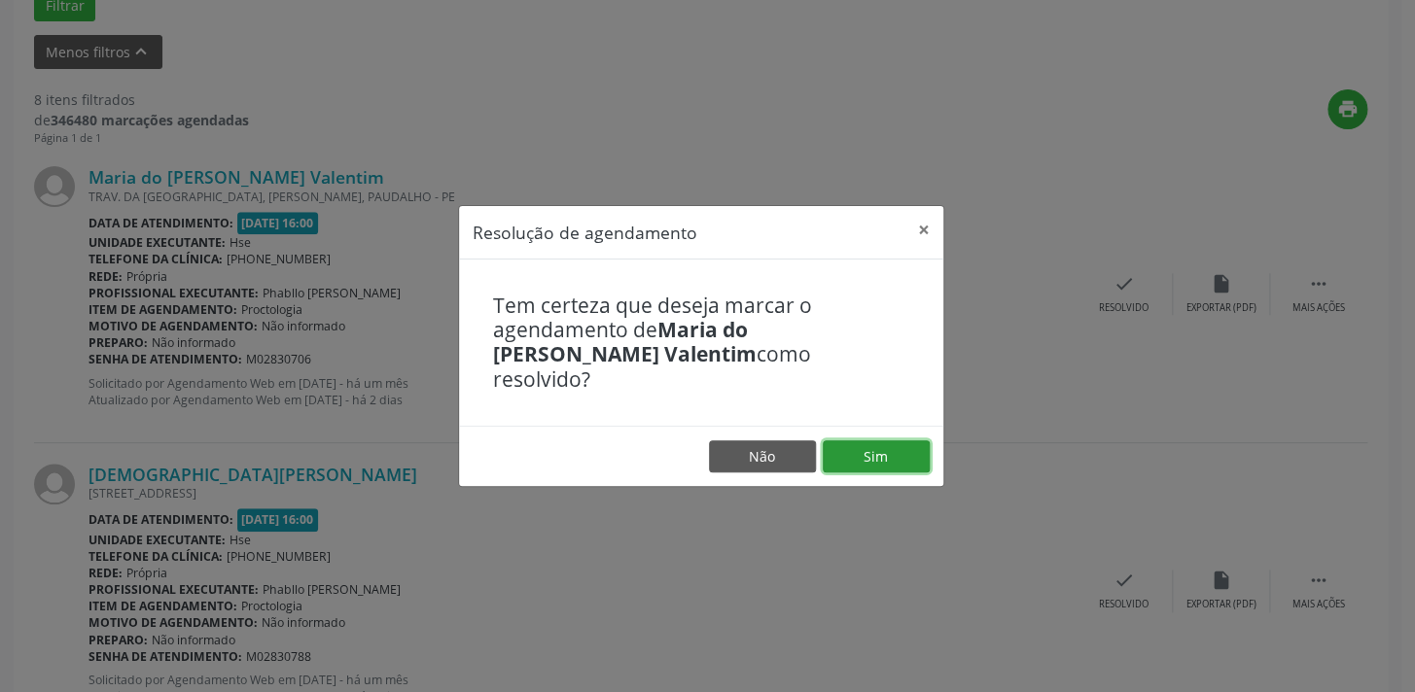
click at [864, 451] on button "Sim" at bounding box center [876, 457] width 107 height 33
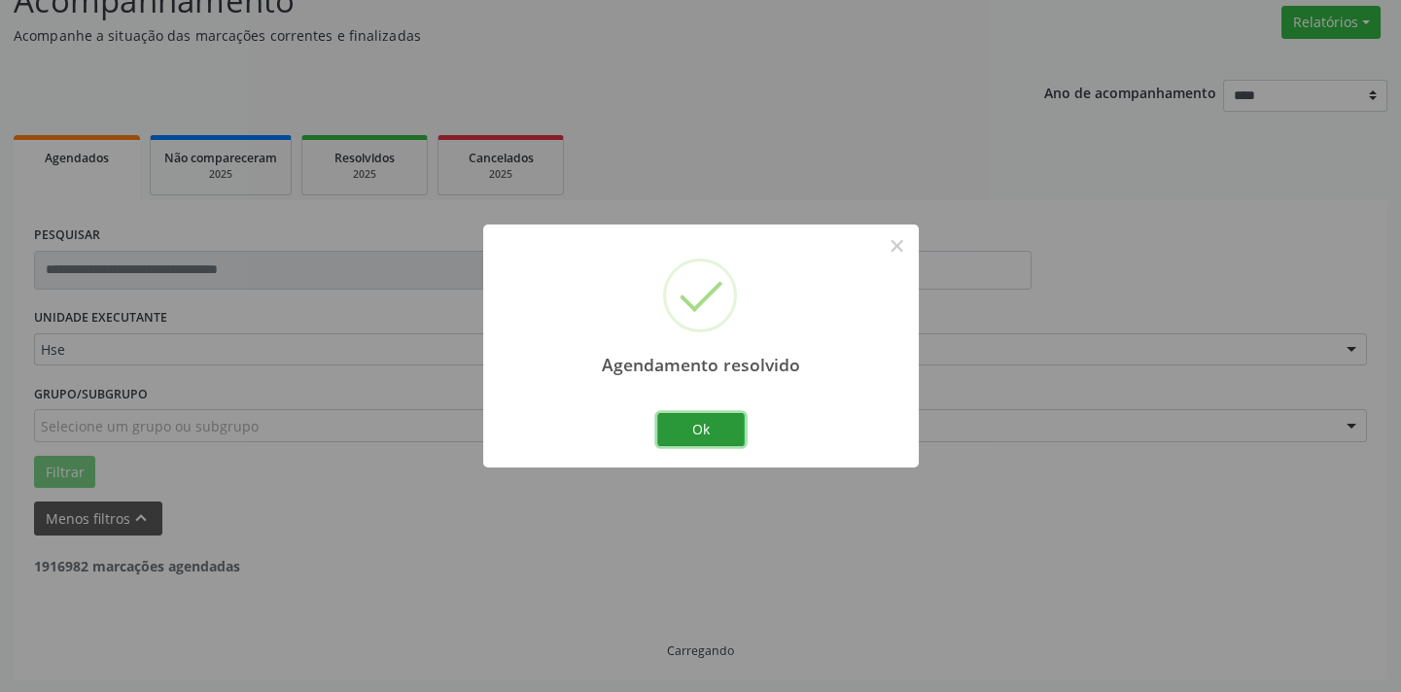
click at [715, 427] on button "Ok" at bounding box center [701, 429] width 88 height 33
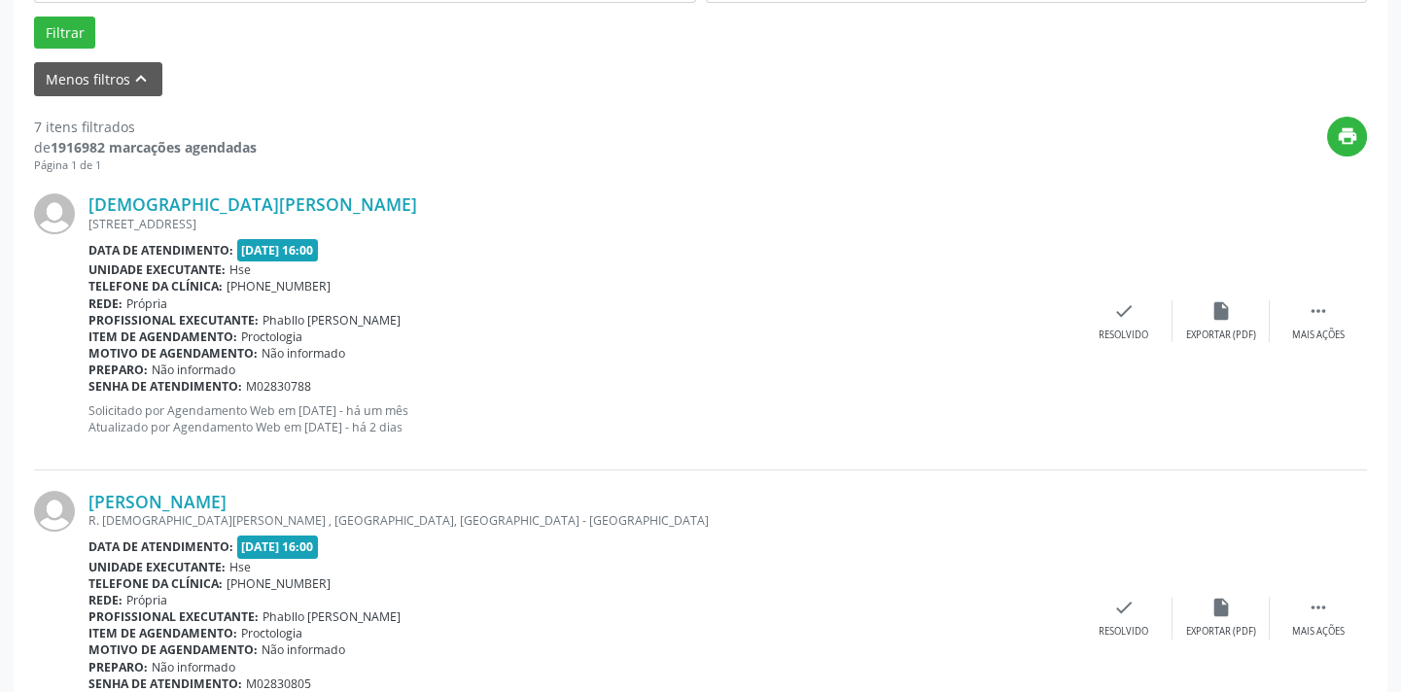
scroll to position [597, 0]
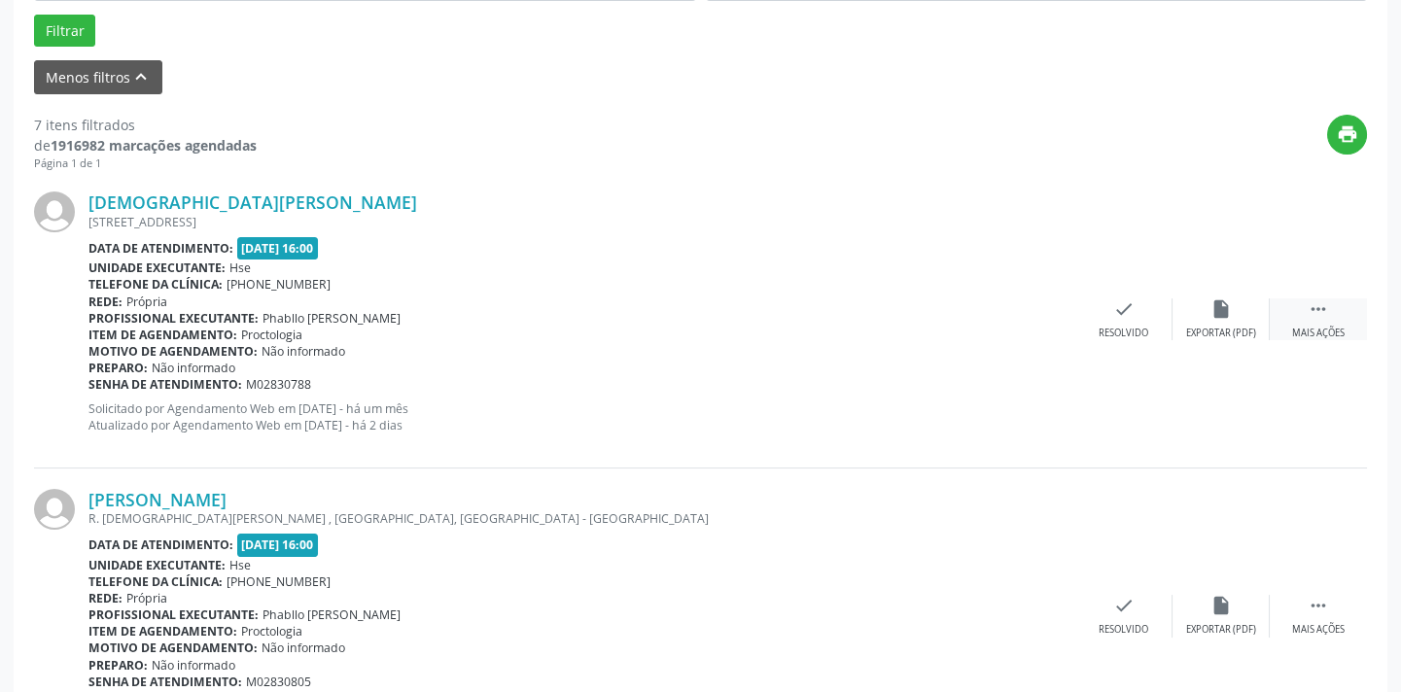
click at [1314, 328] on div "Mais ações" at bounding box center [1318, 334] width 53 height 14
click at [1231, 321] on div "alarm_off Não compareceu" at bounding box center [1221, 320] width 97 height 42
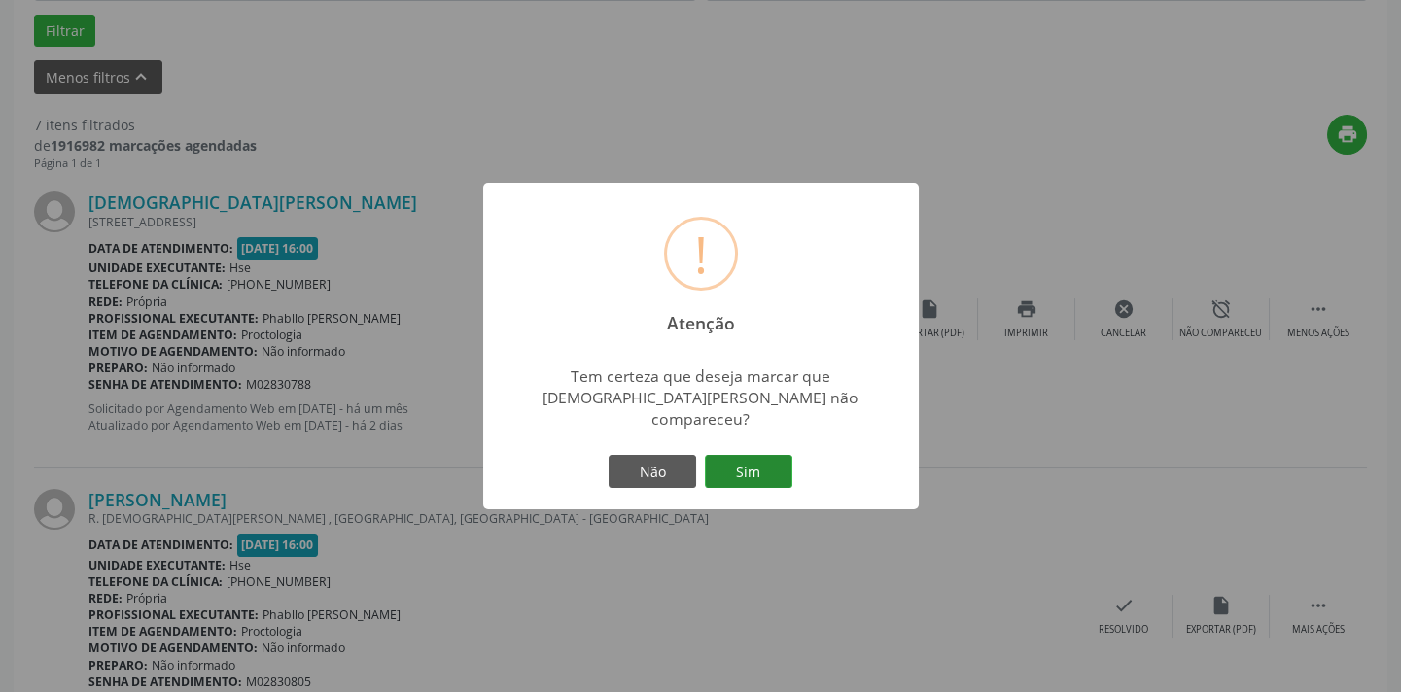
click at [747, 463] on button "Sim" at bounding box center [749, 471] width 88 height 33
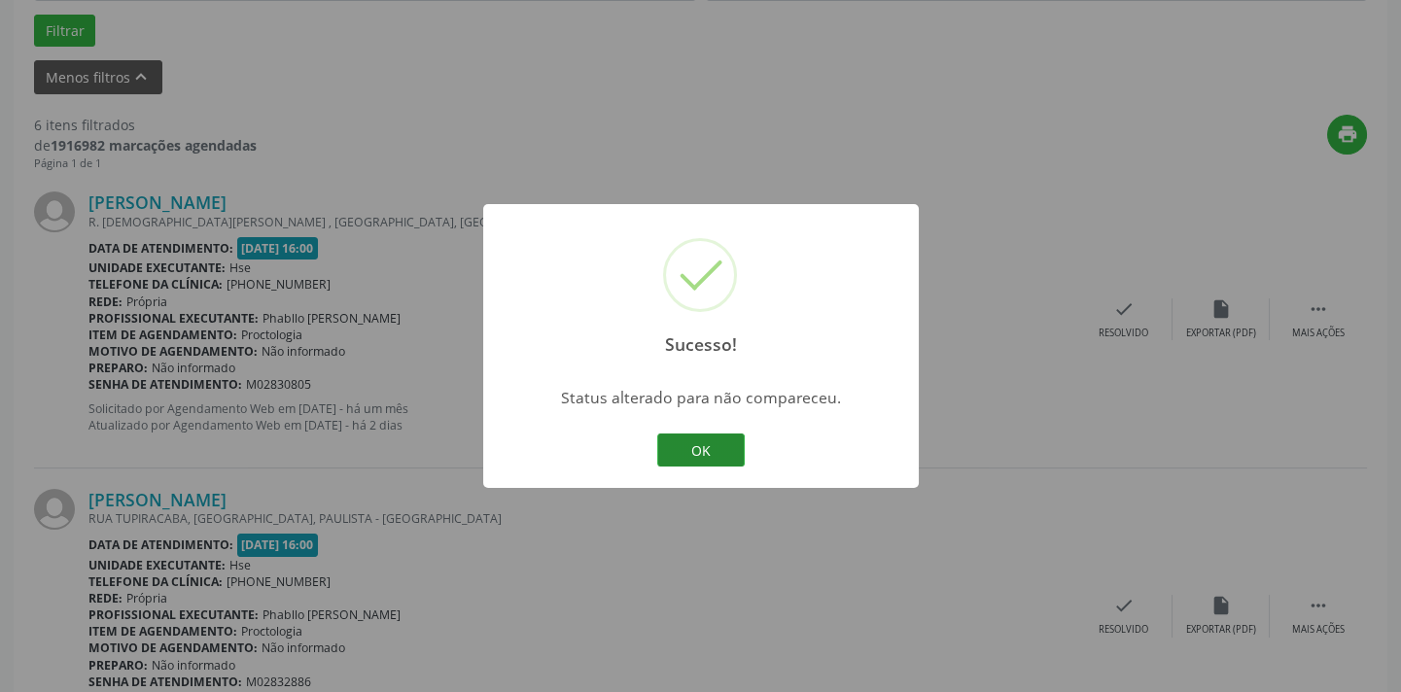
click at [709, 448] on button "OK" at bounding box center [701, 450] width 88 height 33
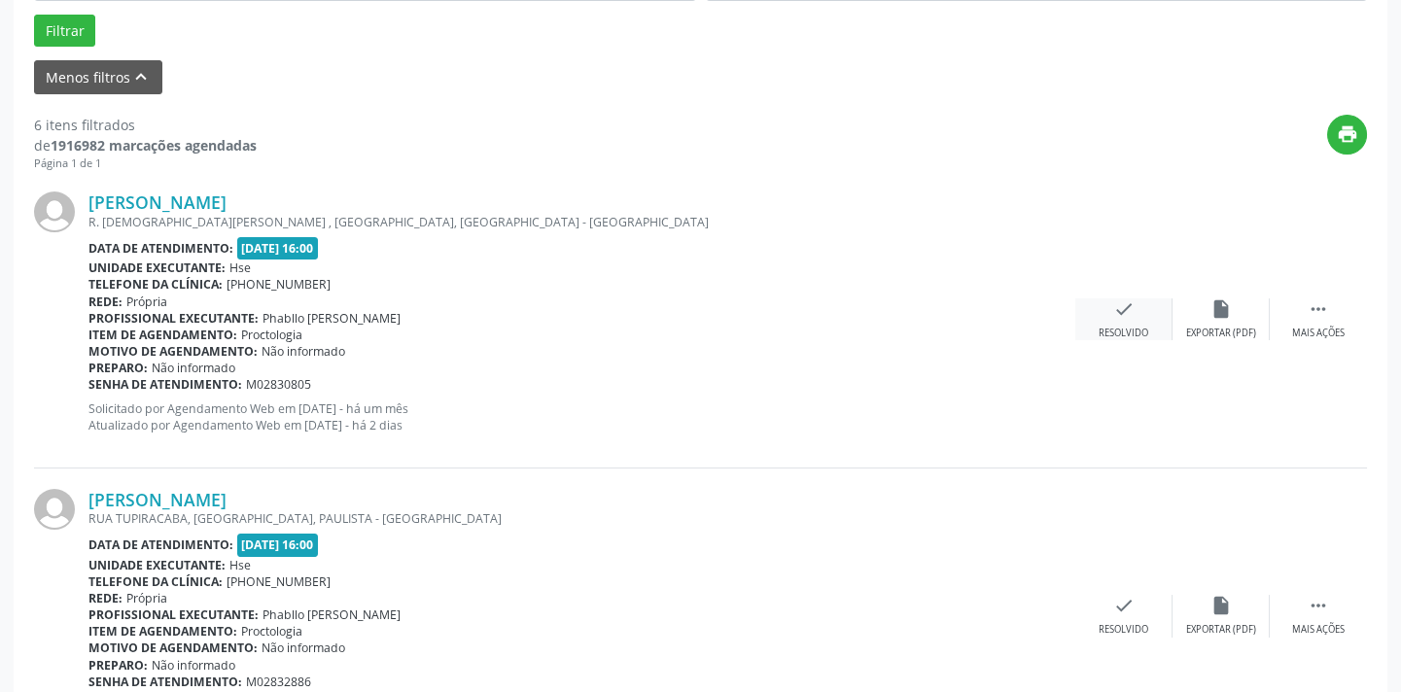
click at [1121, 319] on div "check Resolvido" at bounding box center [1124, 320] width 97 height 42
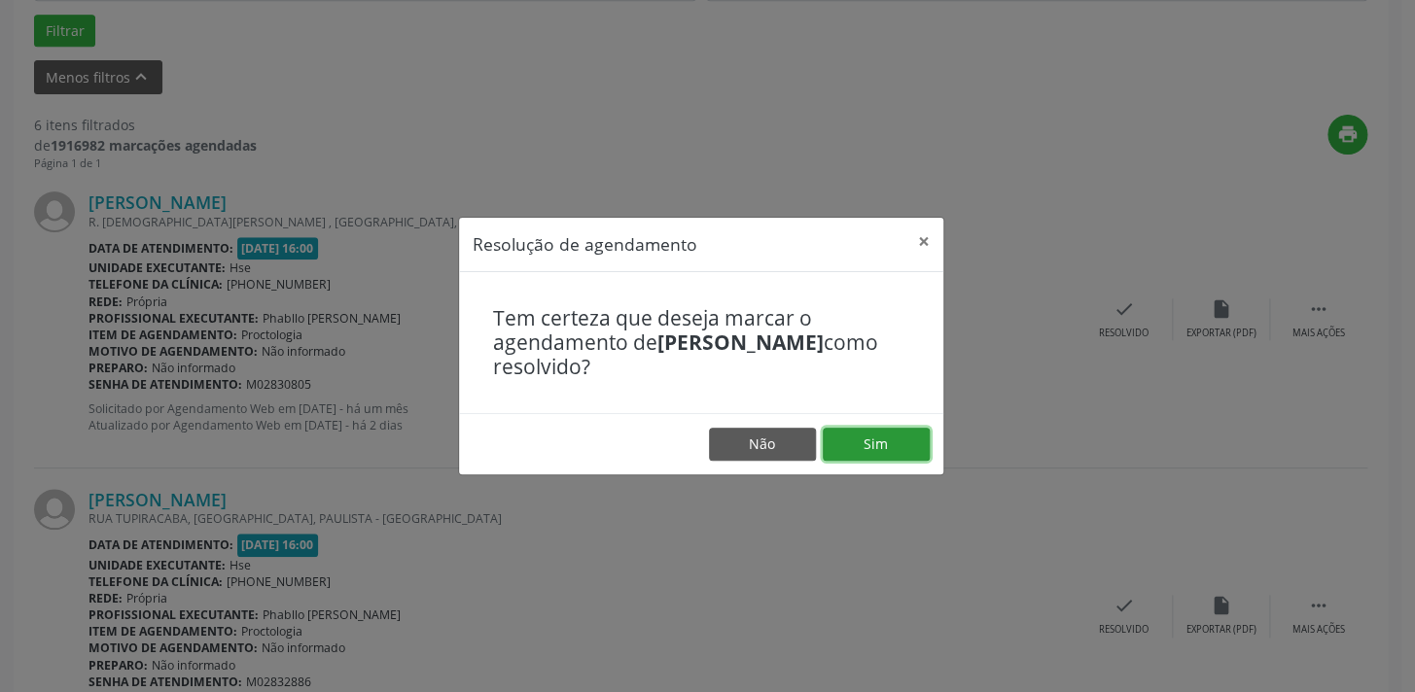
click at [894, 447] on button "Sim" at bounding box center [876, 444] width 107 height 33
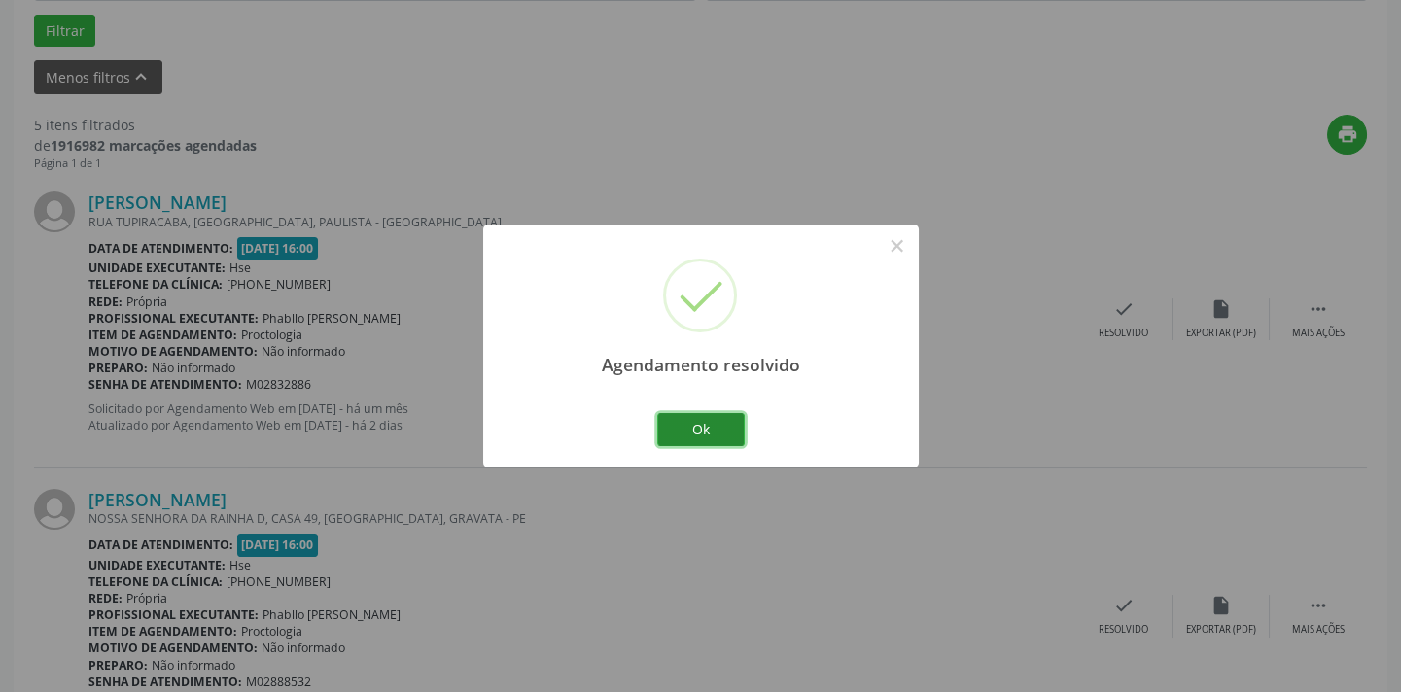
click at [724, 428] on button "Ok" at bounding box center [701, 429] width 88 height 33
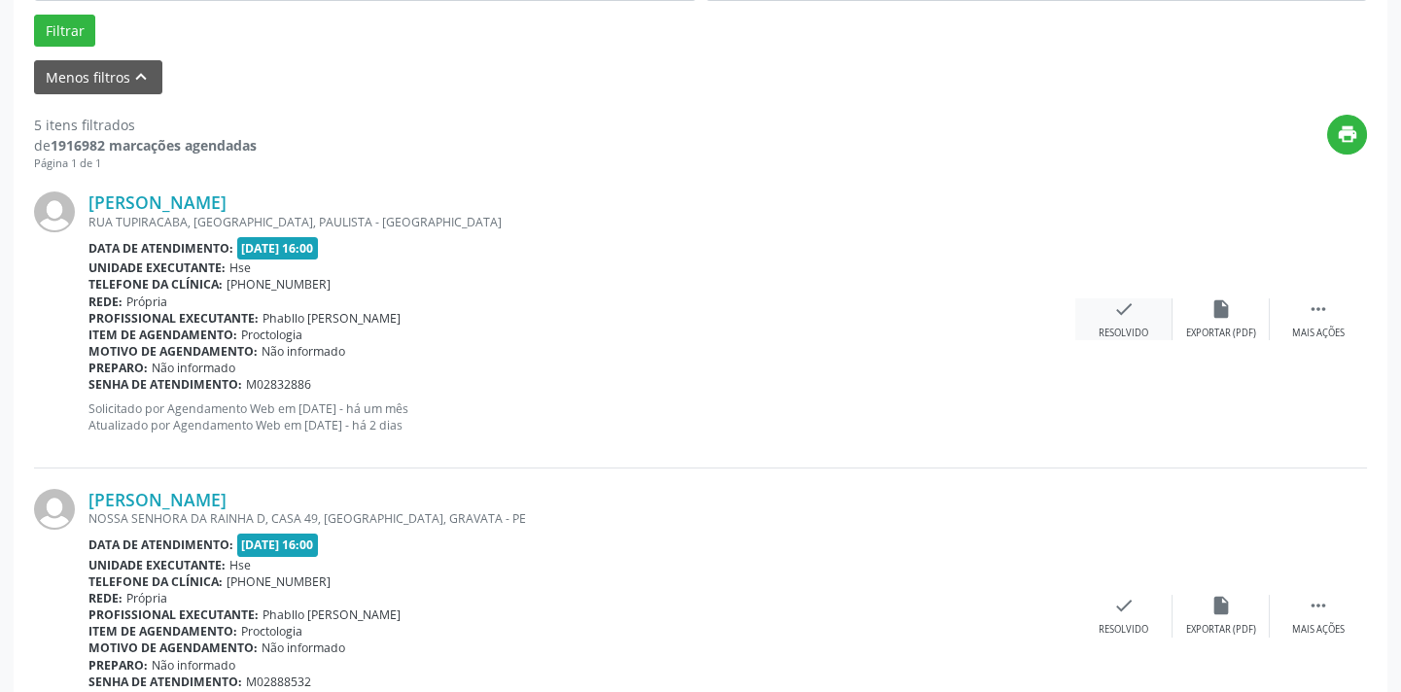
click at [1117, 327] on div "Resolvido" at bounding box center [1124, 334] width 50 height 14
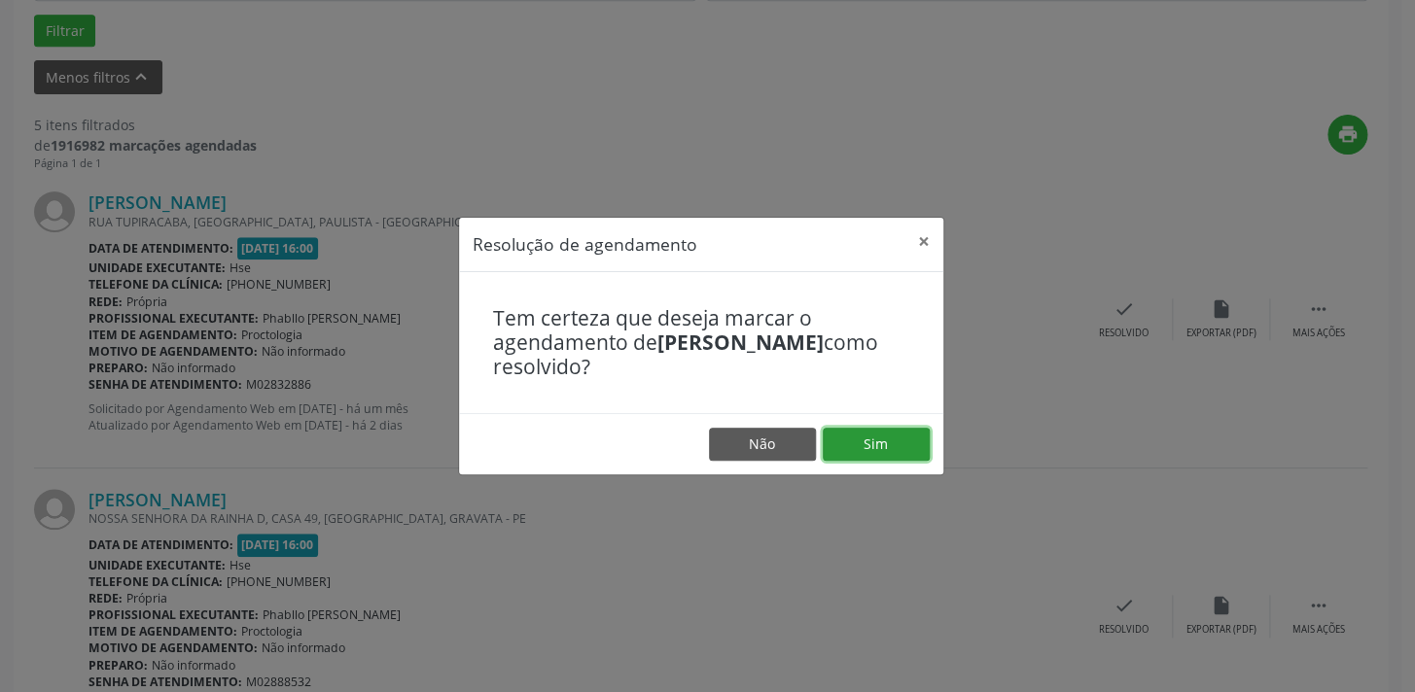
click at [849, 442] on button "Sim" at bounding box center [876, 444] width 107 height 33
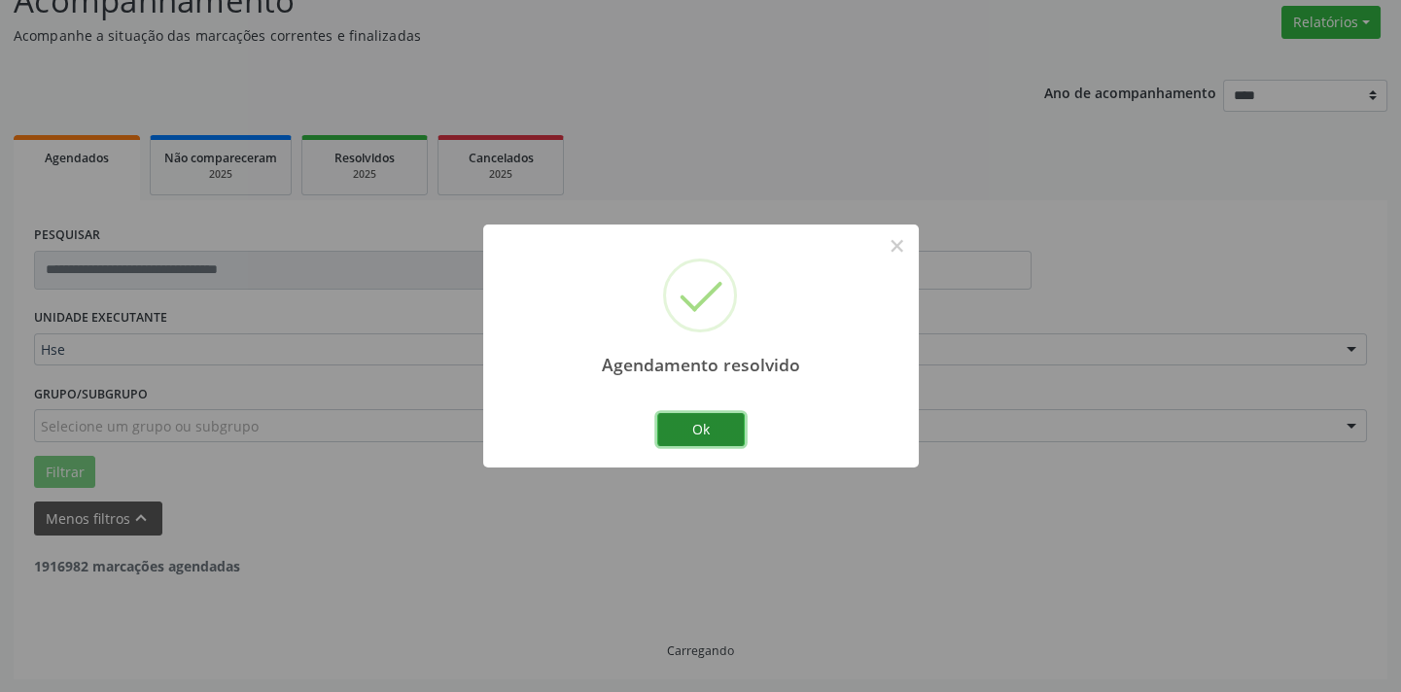
click at [714, 430] on button "Ok" at bounding box center [701, 429] width 88 height 33
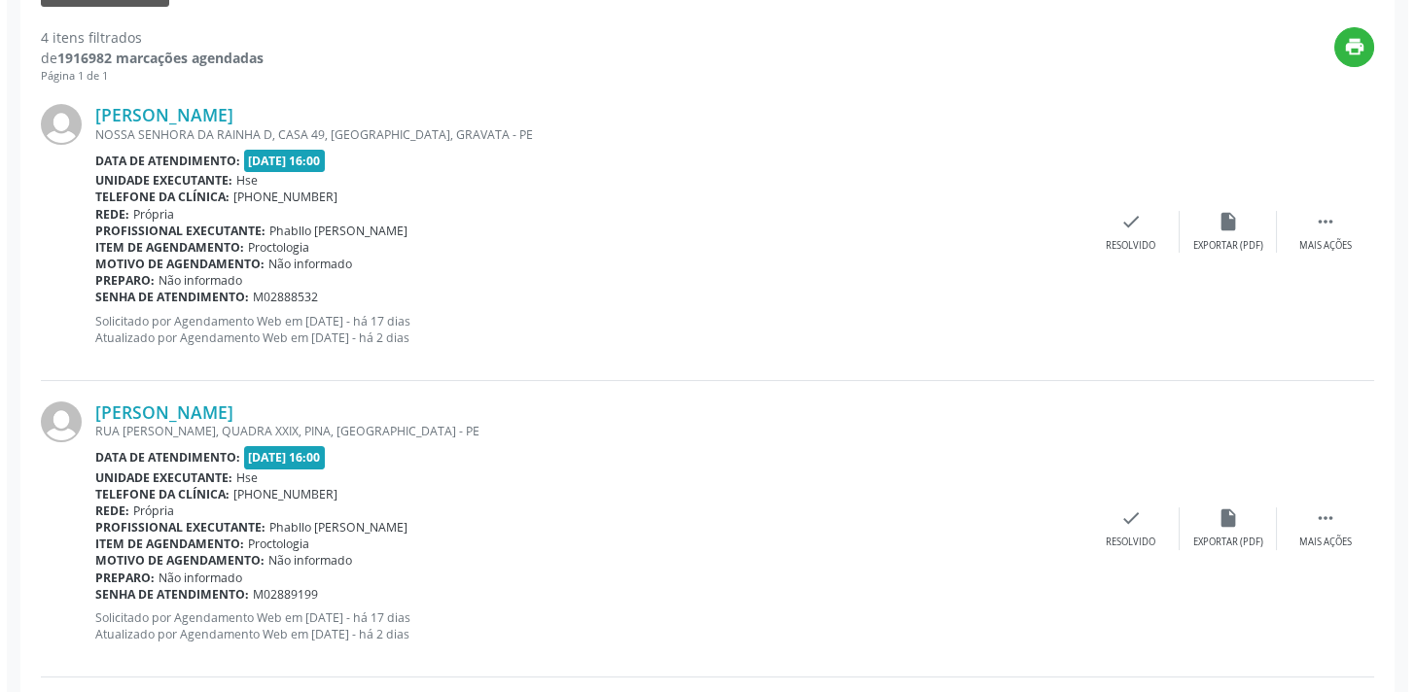
scroll to position [686, 0]
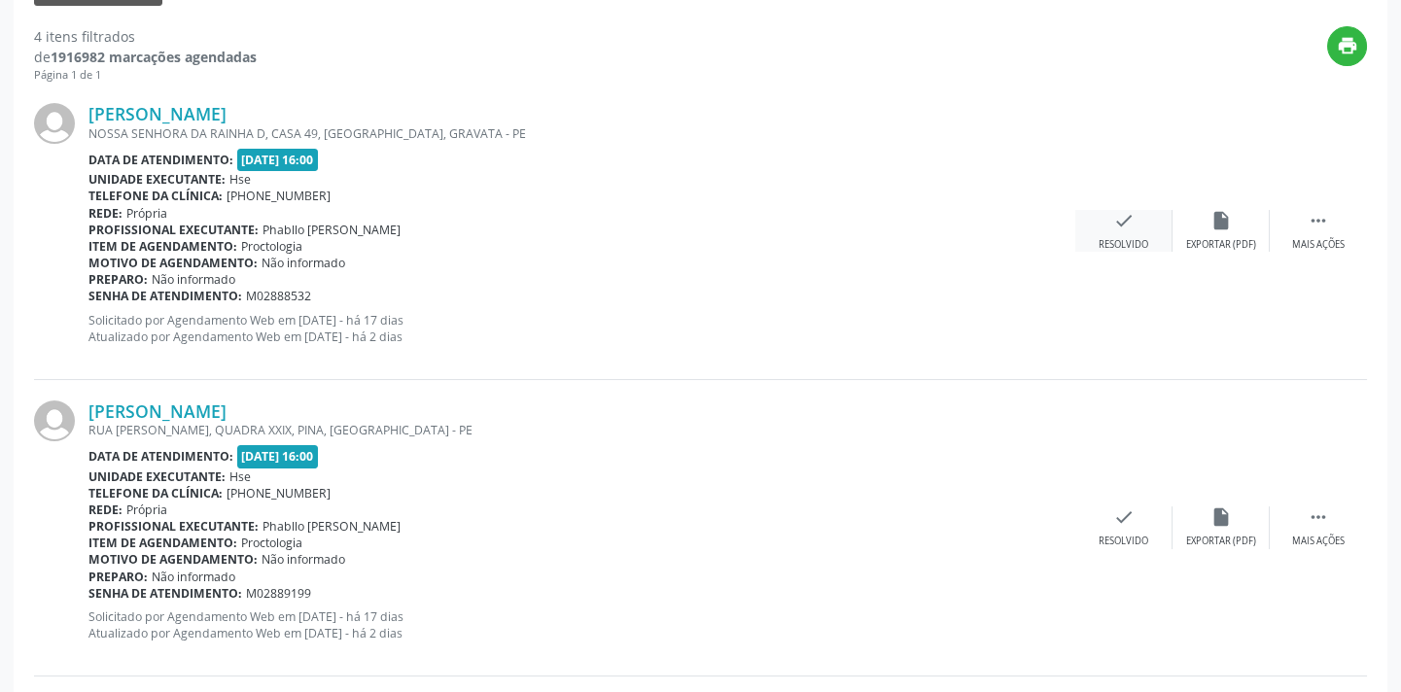
click at [1122, 228] on icon "check" at bounding box center [1124, 220] width 21 height 21
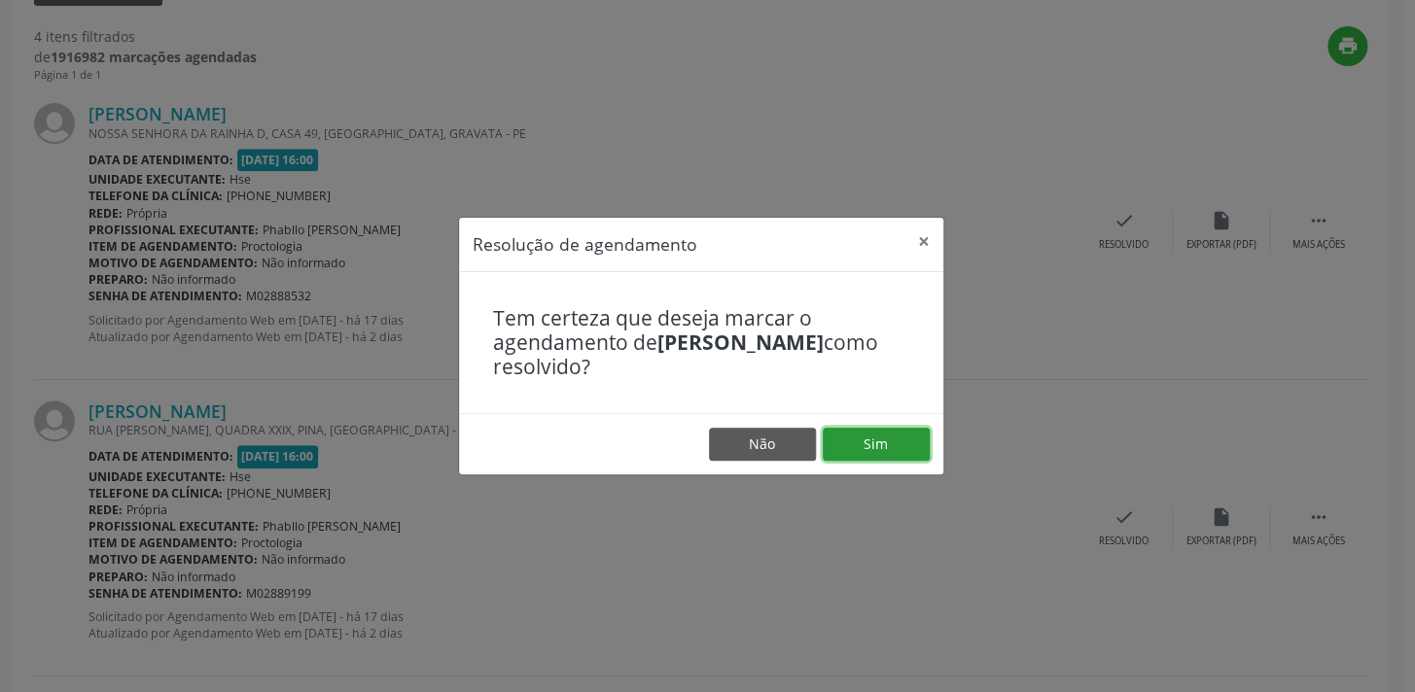
click at [900, 441] on button "Sim" at bounding box center [876, 444] width 107 height 33
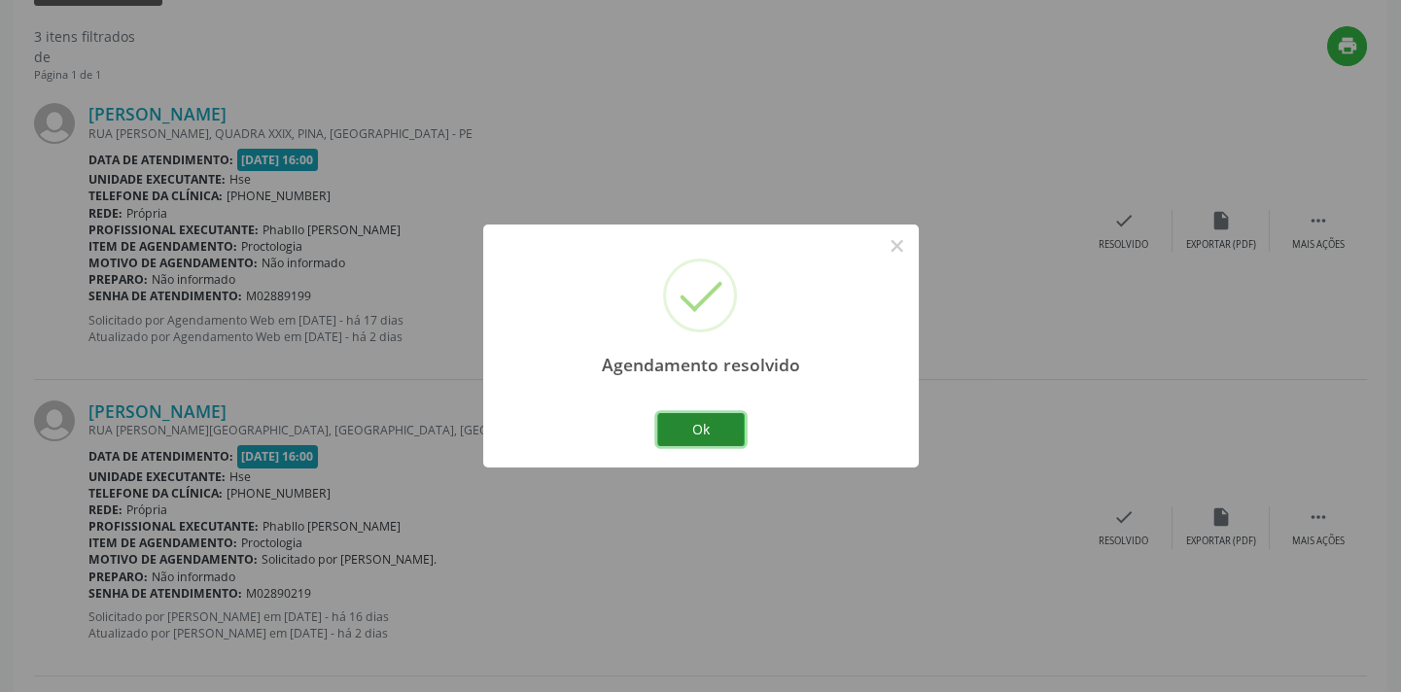
click at [700, 427] on button "Ok" at bounding box center [701, 429] width 88 height 33
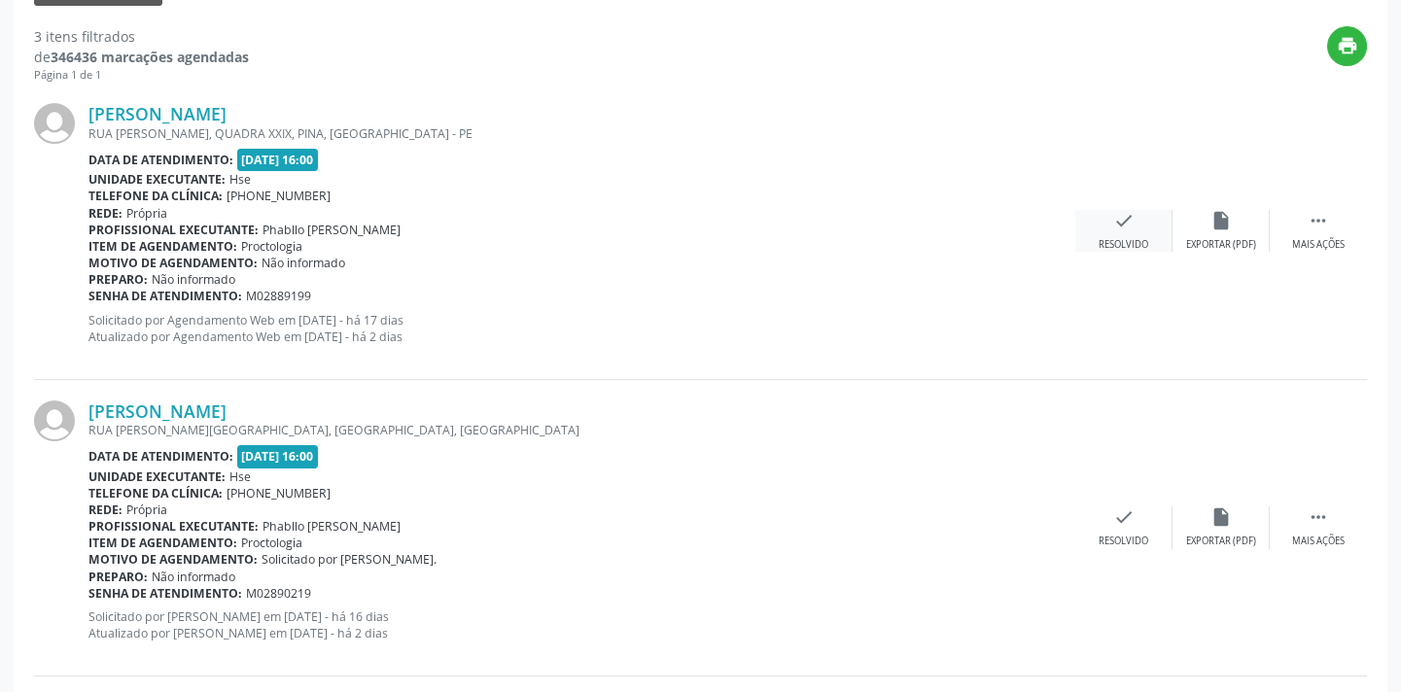
click at [1133, 238] on div "Resolvido" at bounding box center [1124, 245] width 50 height 14
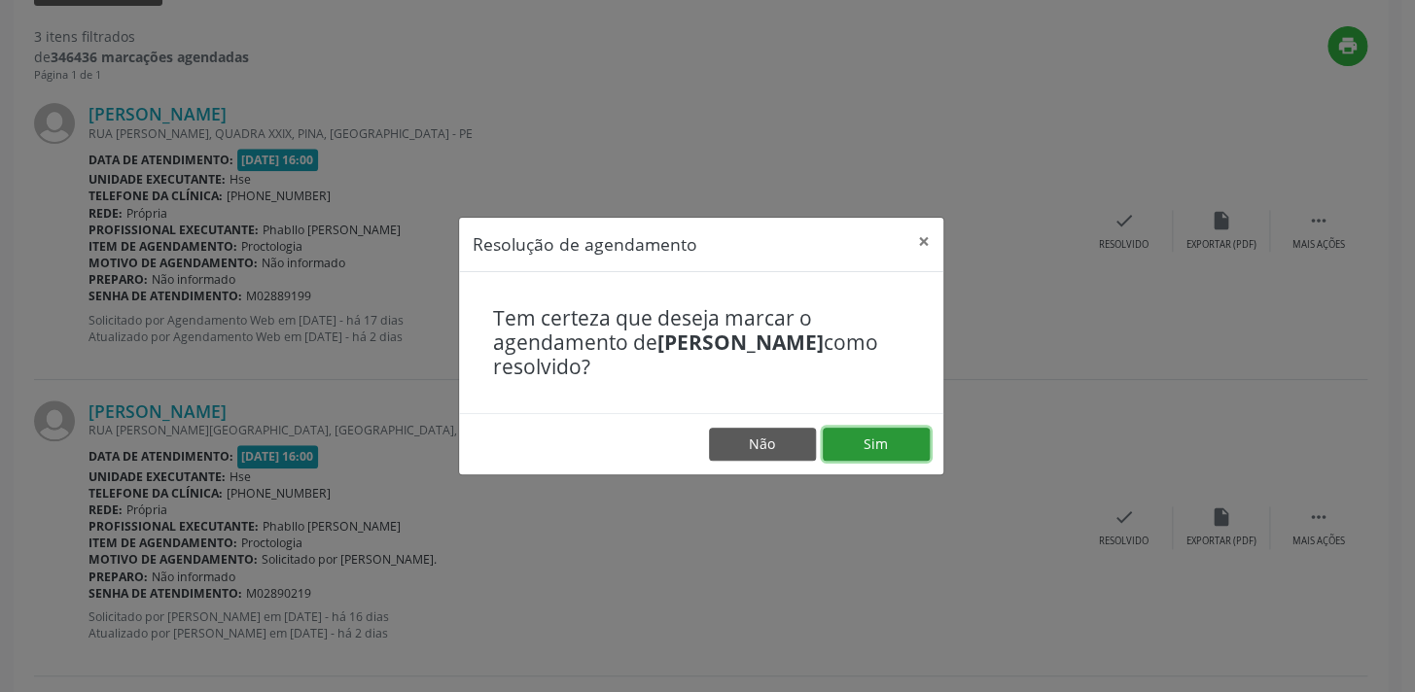
click at [875, 437] on button "Sim" at bounding box center [876, 444] width 107 height 33
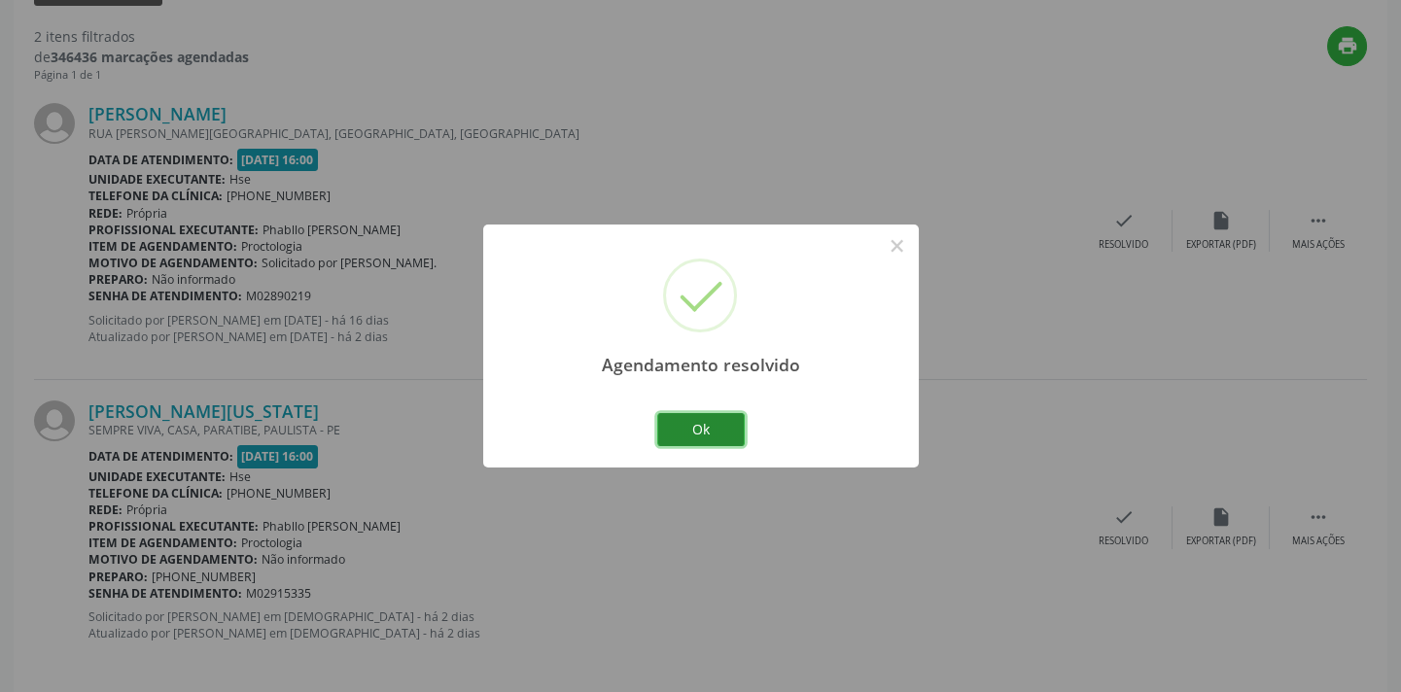
click at [705, 438] on button "Ok" at bounding box center [701, 429] width 88 height 33
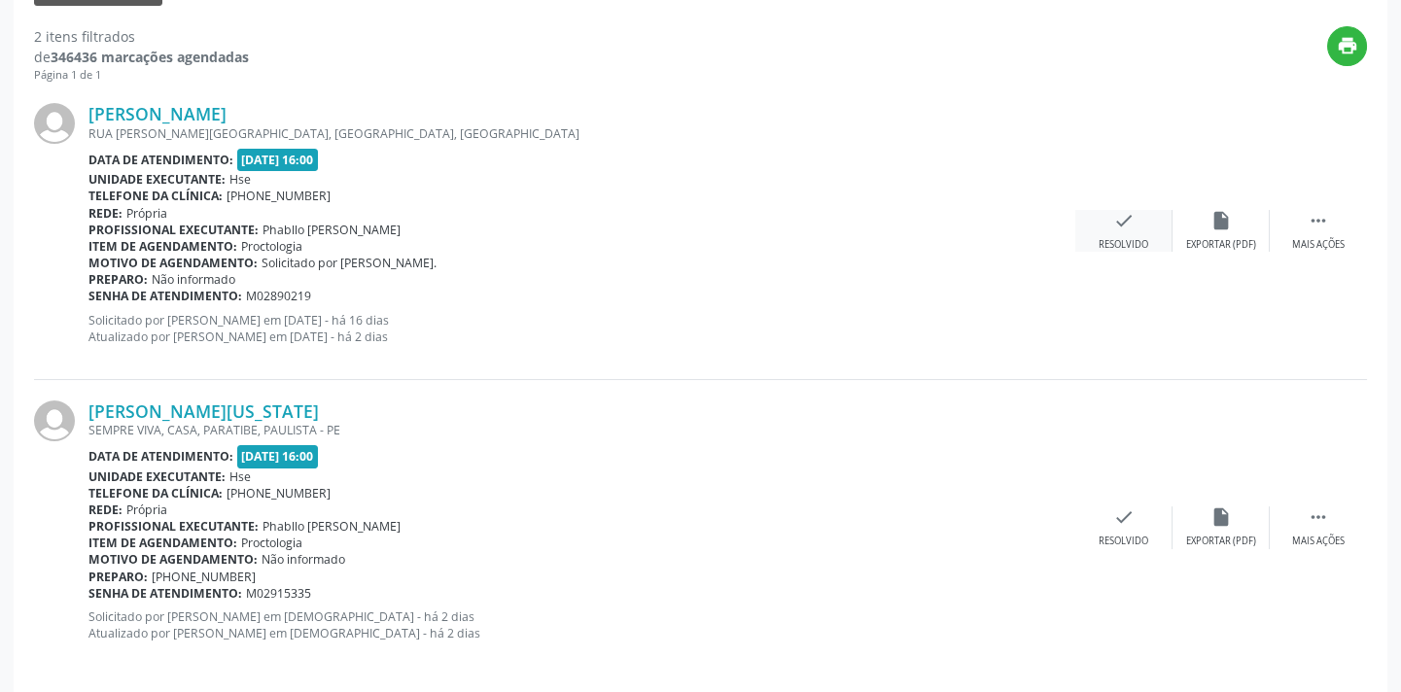
click at [1130, 238] on div "Resolvido" at bounding box center [1124, 245] width 50 height 14
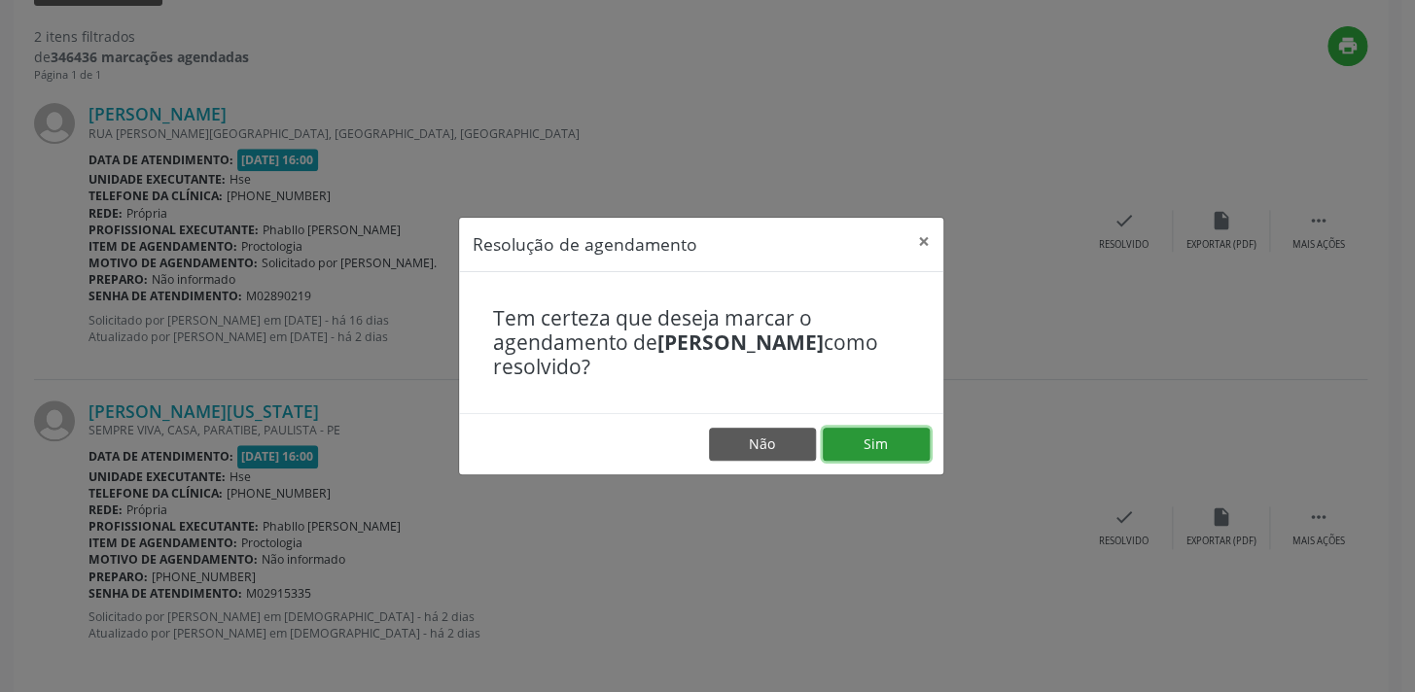
click at [884, 441] on button "Sim" at bounding box center [876, 444] width 107 height 33
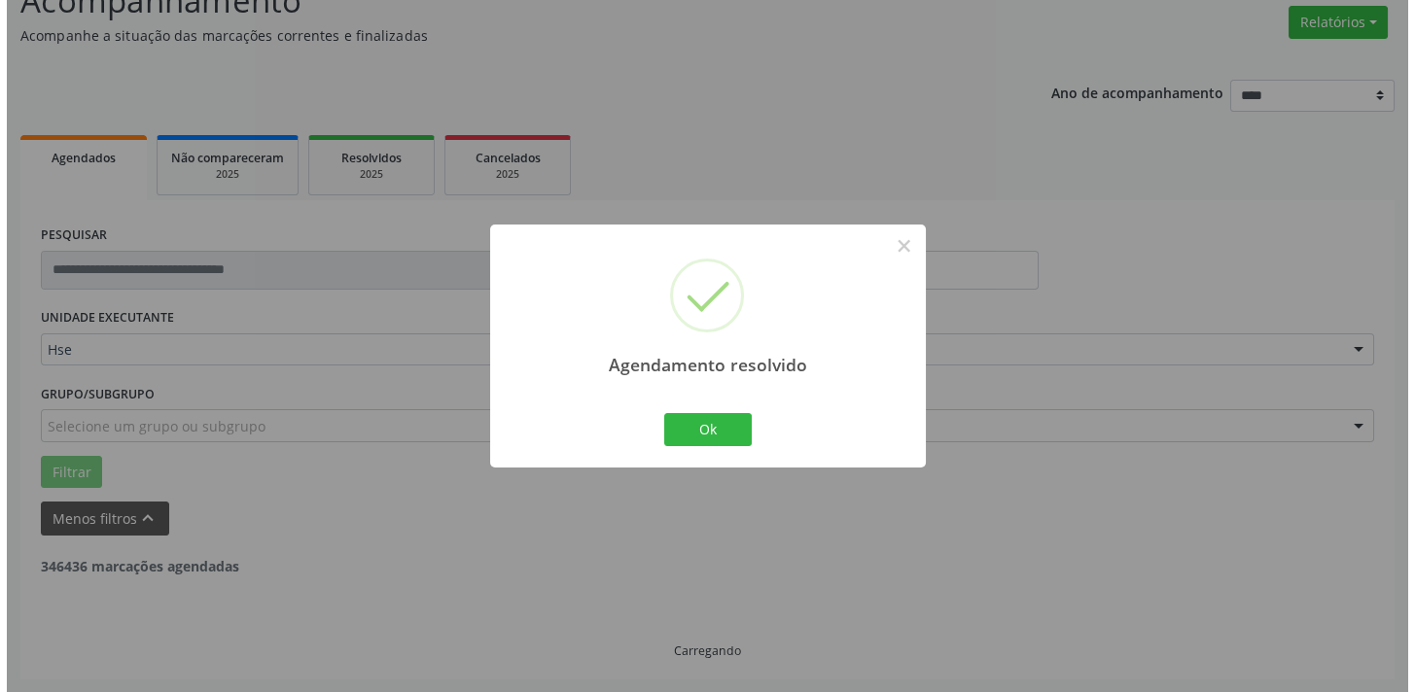
scroll to position [406, 0]
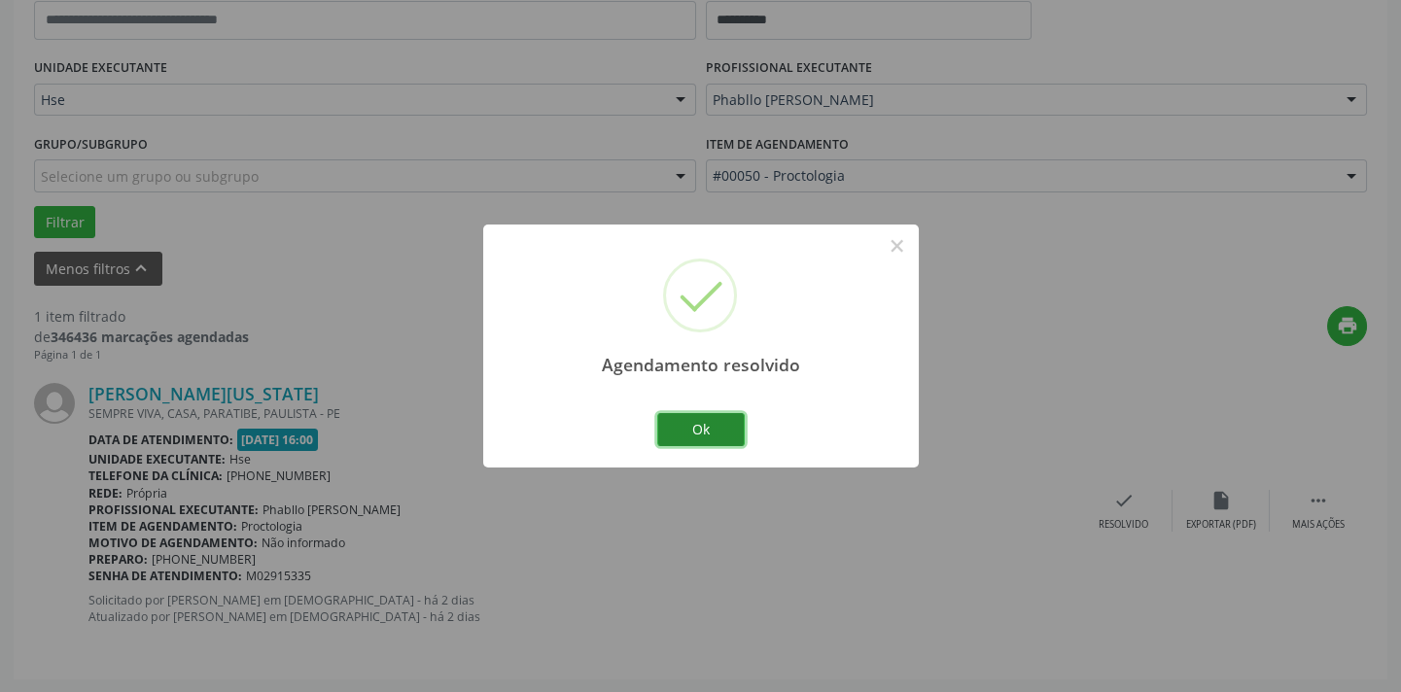
click at [734, 427] on button "Ok" at bounding box center [701, 429] width 88 height 33
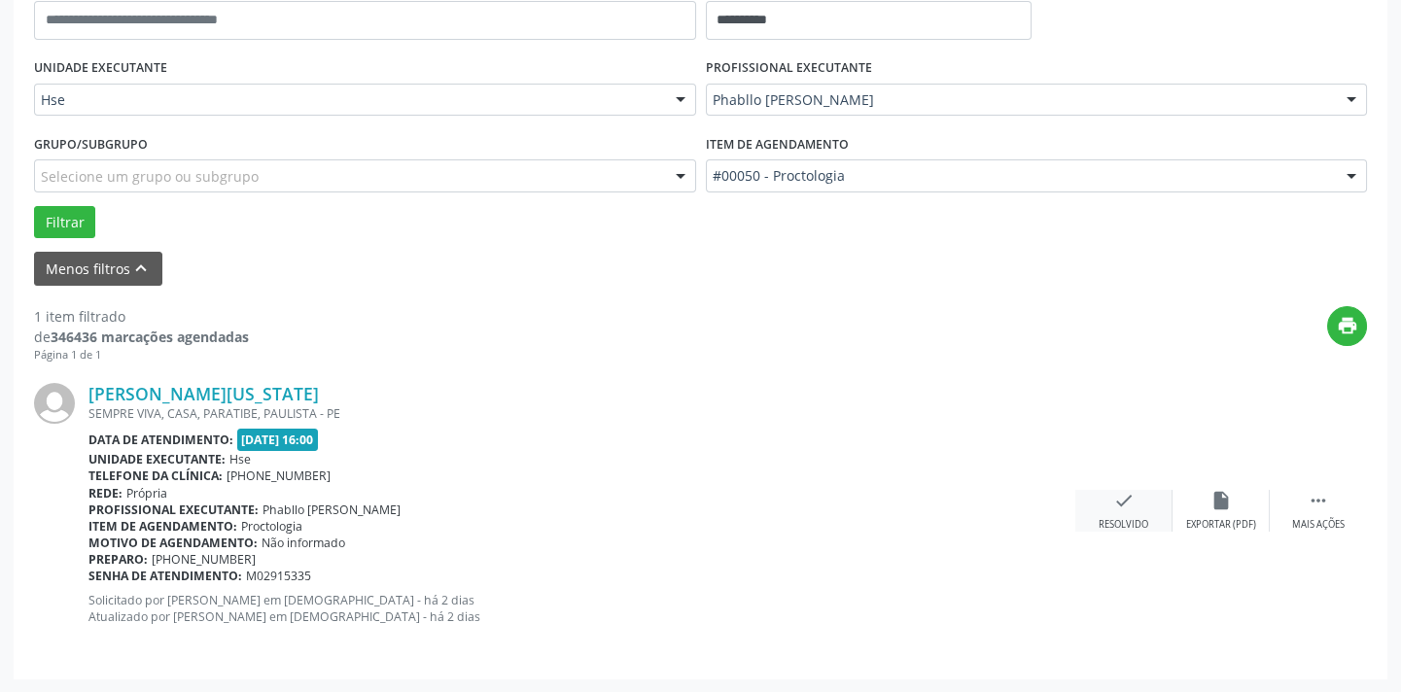
click at [1126, 515] on div "check Resolvido" at bounding box center [1124, 511] width 97 height 42
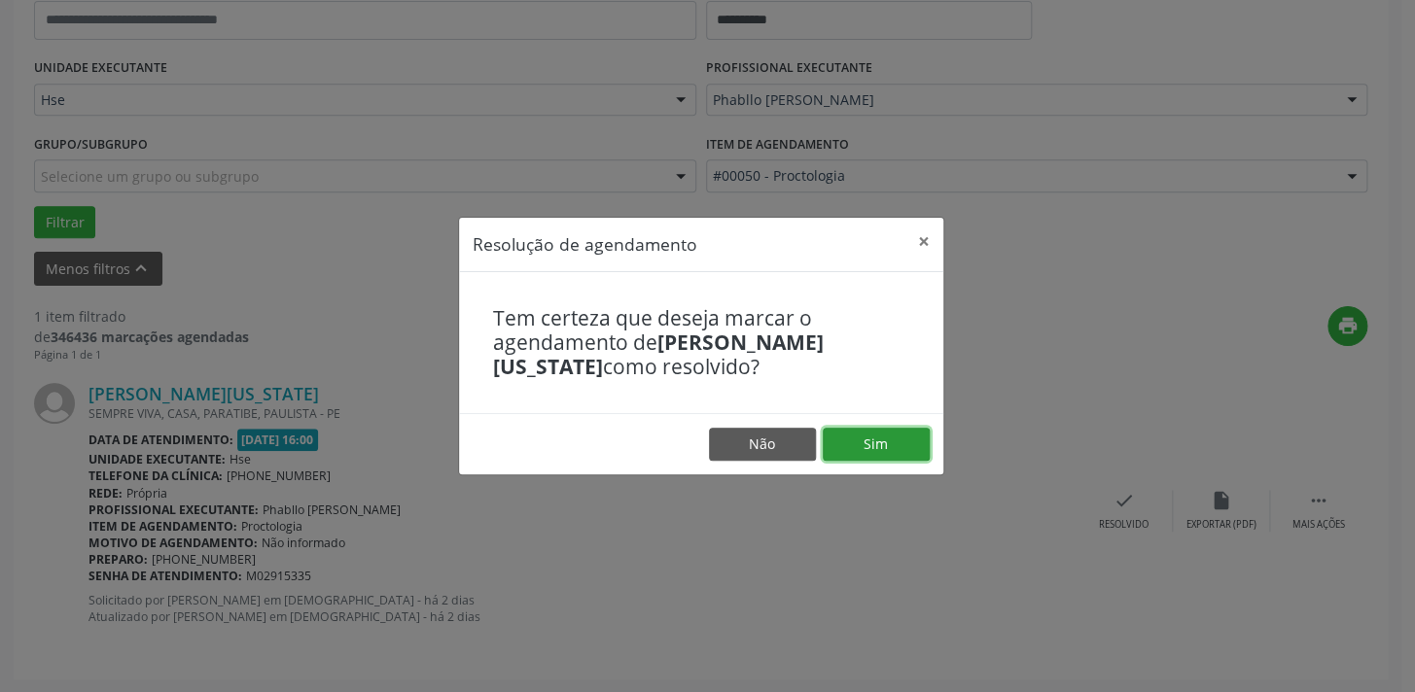
click at [879, 437] on button "Sim" at bounding box center [876, 444] width 107 height 33
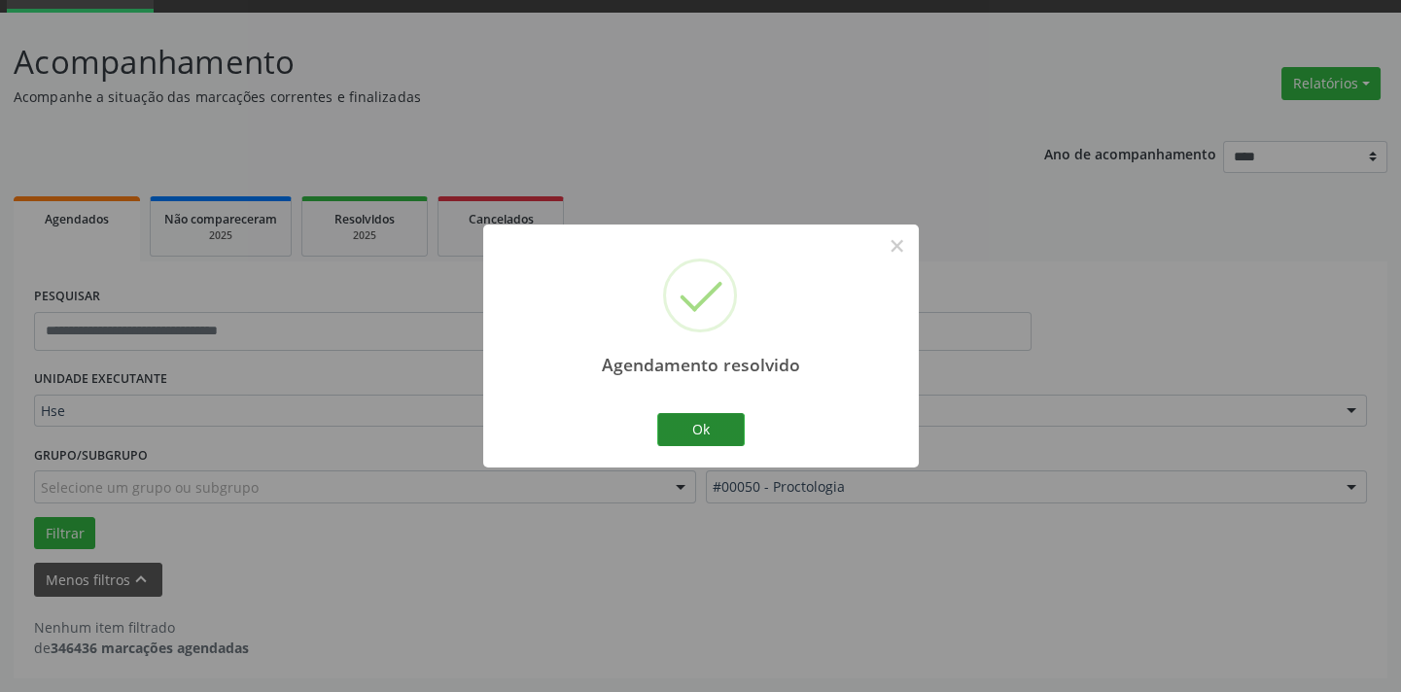
scroll to position [92, 0]
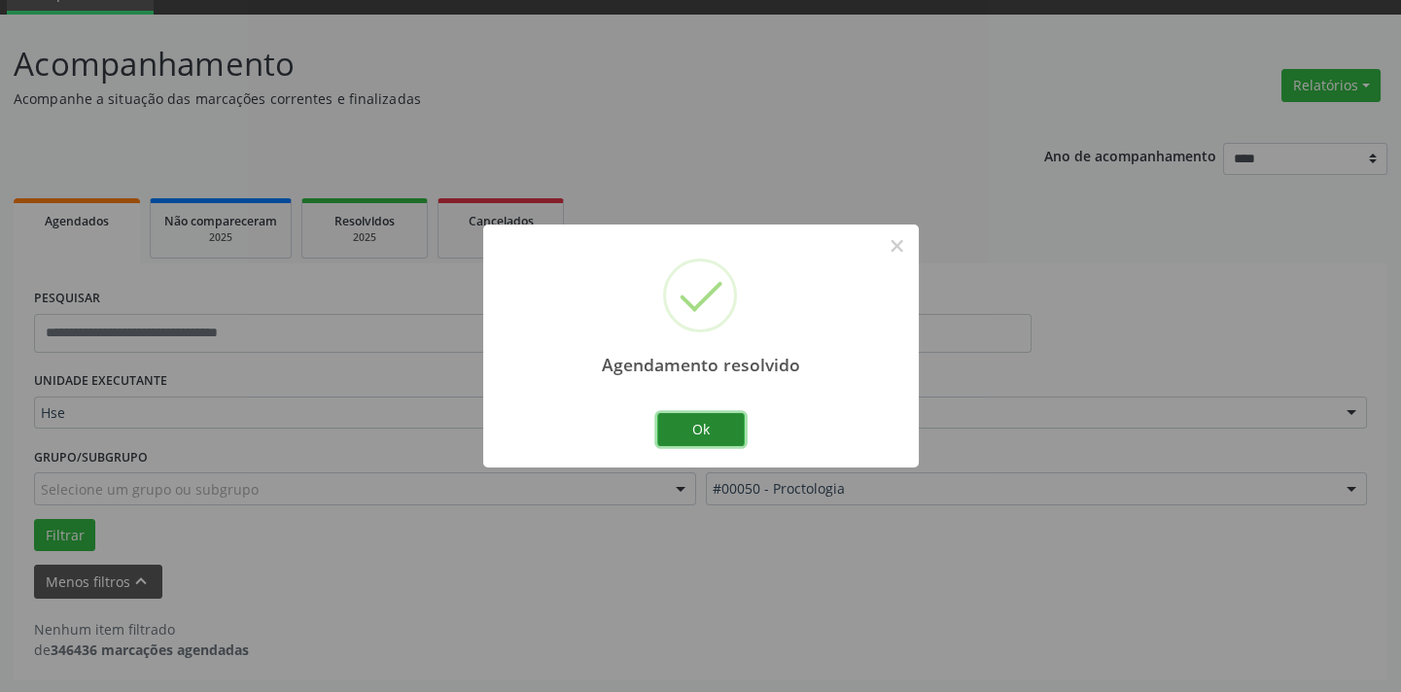
click at [712, 431] on button "Ok" at bounding box center [701, 429] width 88 height 33
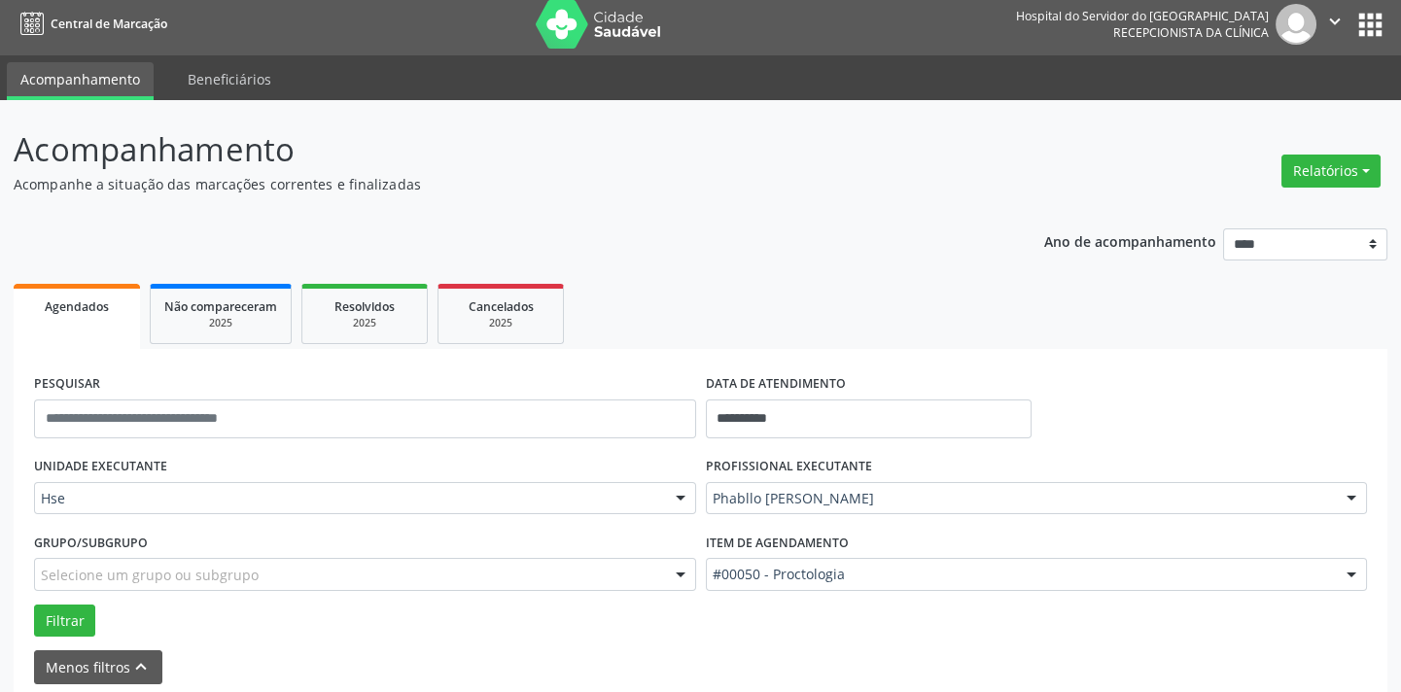
scroll to position [0, 0]
